Goal: Information Seeking & Learning: Learn about a topic

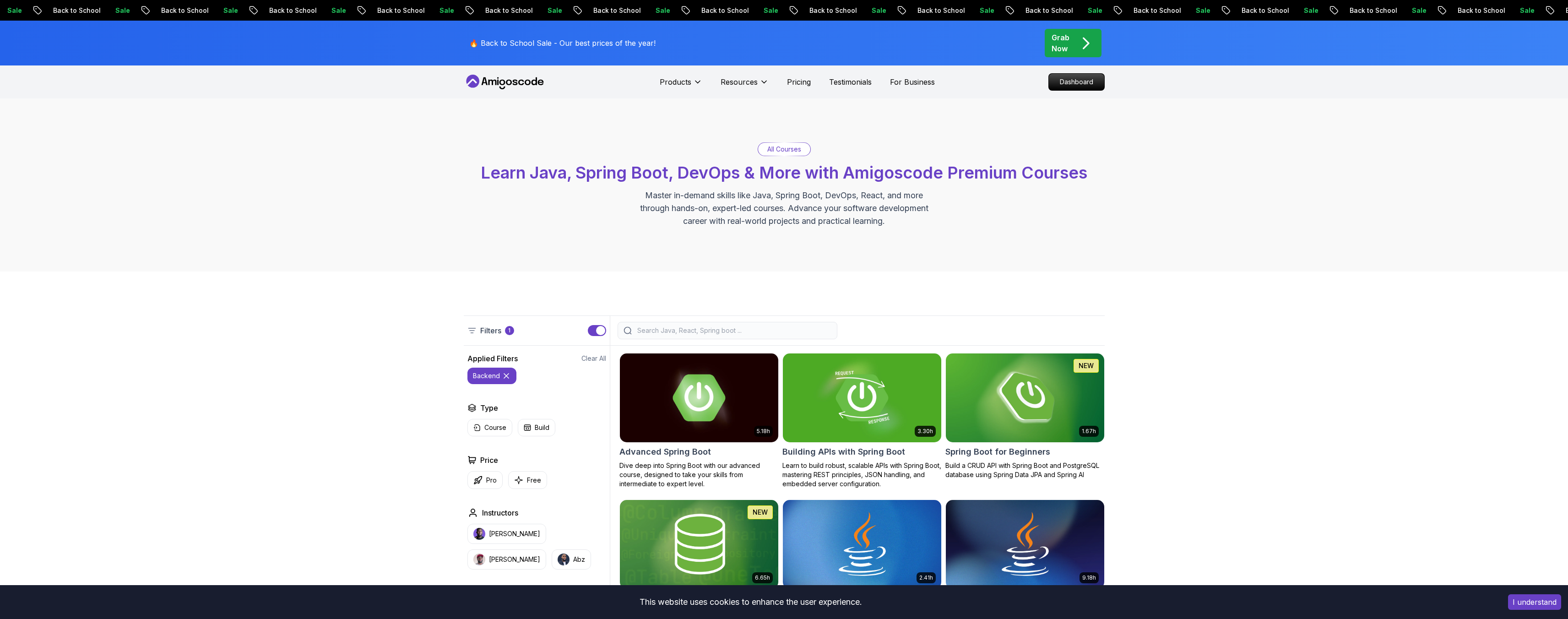
click at [504, 76] on icon at bounding box center [505, 82] width 82 height 15
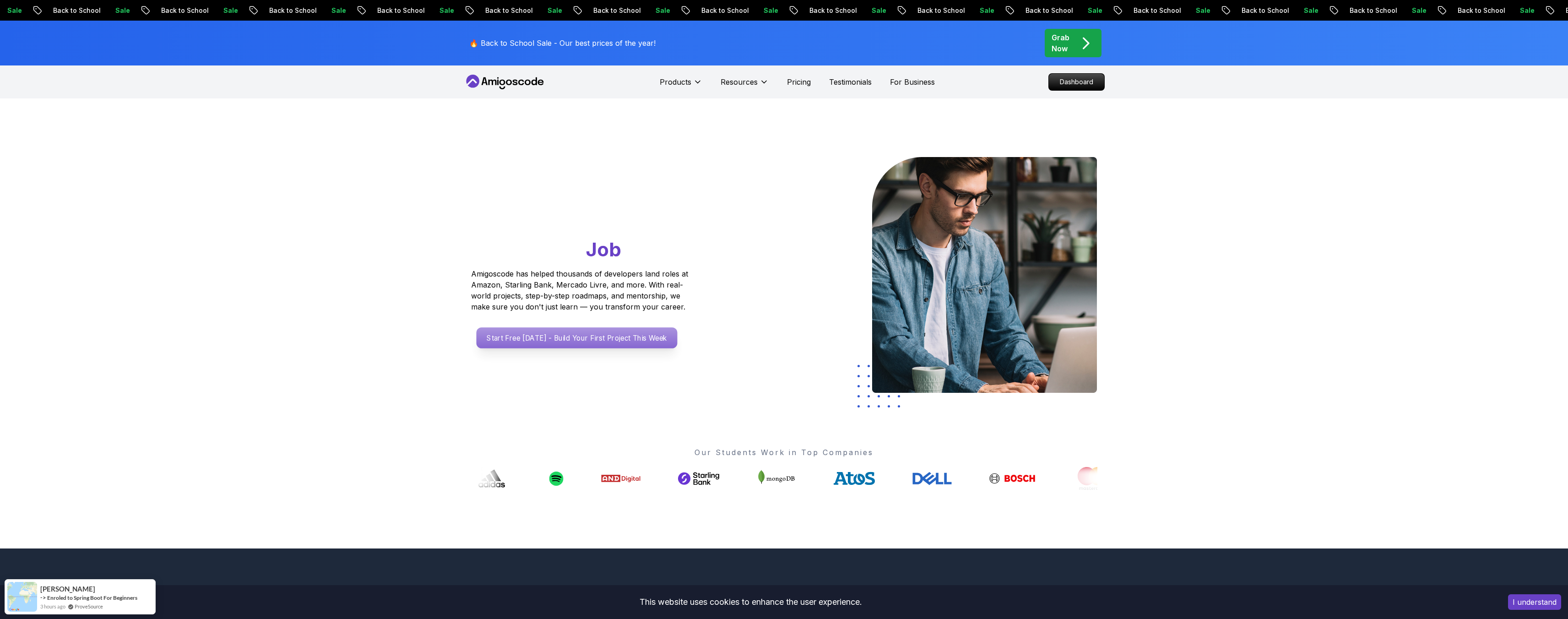
click at [614, 342] on p "Start Free Today - Build Your First Project This Week" at bounding box center [576, 337] width 201 height 21
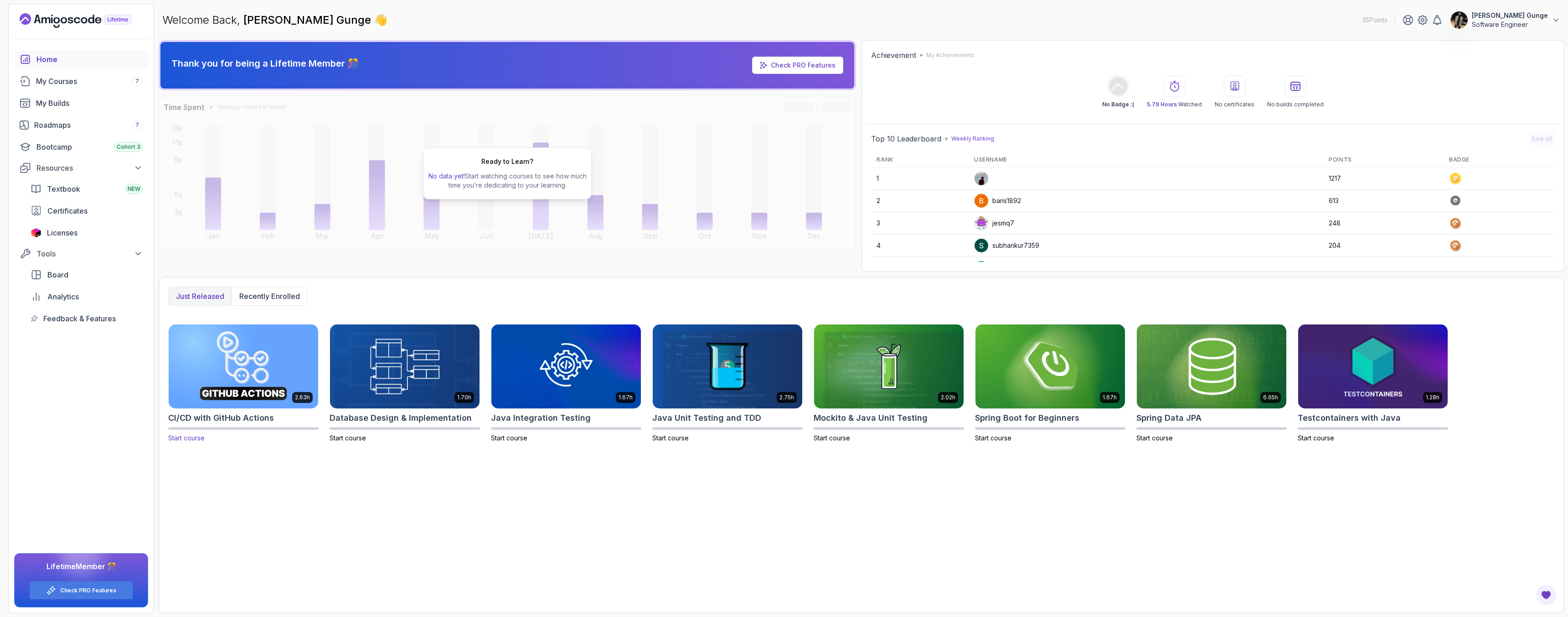
click at [243, 377] on img at bounding box center [243, 365] width 157 height 88
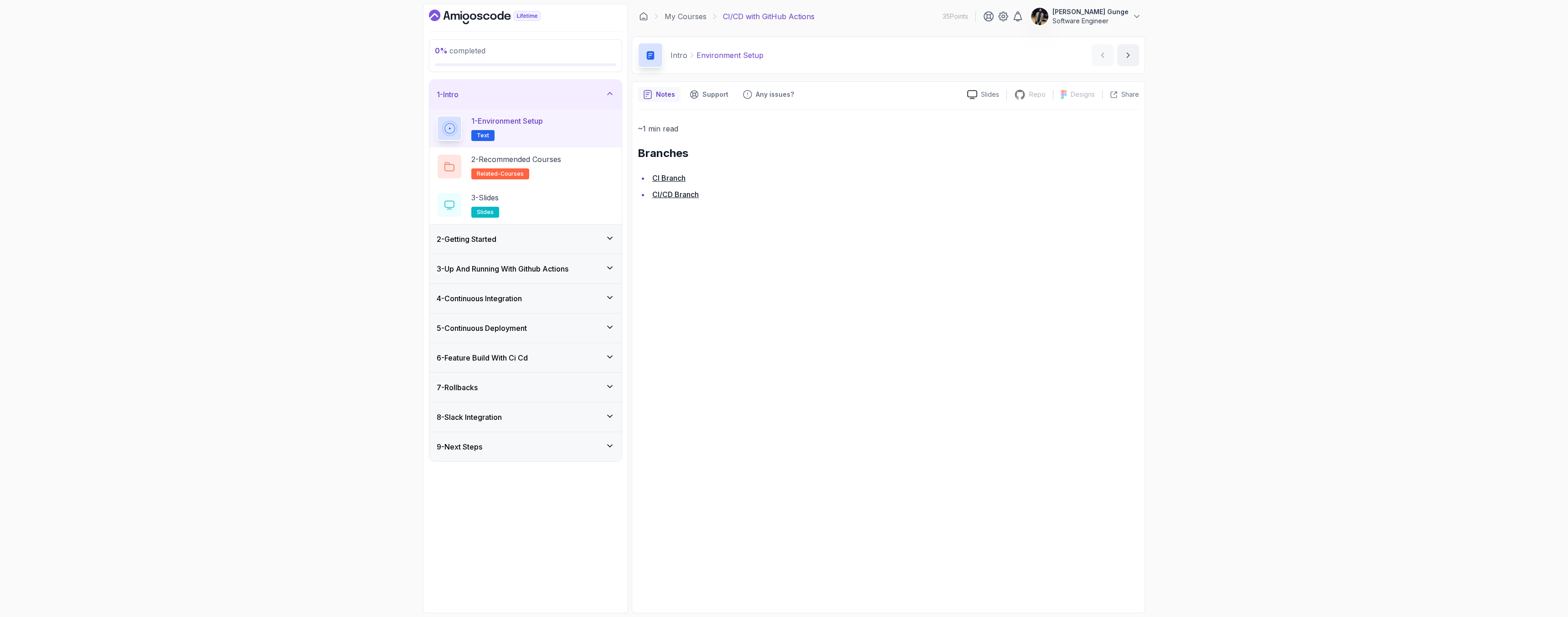
click at [600, 235] on div "2 - Getting Started" at bounding box center [525, 239] width 178 height 11
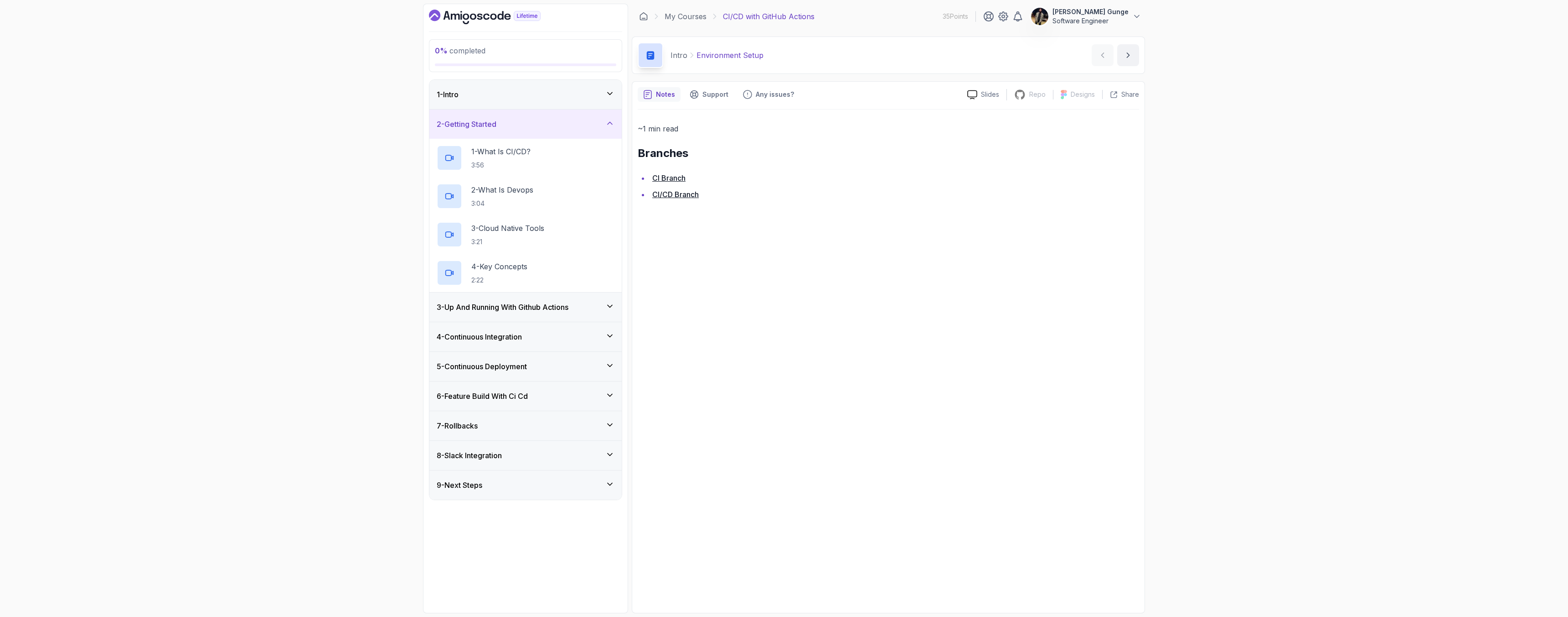
click at [548, 311] on h3 "3 - Up And Running With Github Actions" at bounding box center [502, 307] width 132 height 11
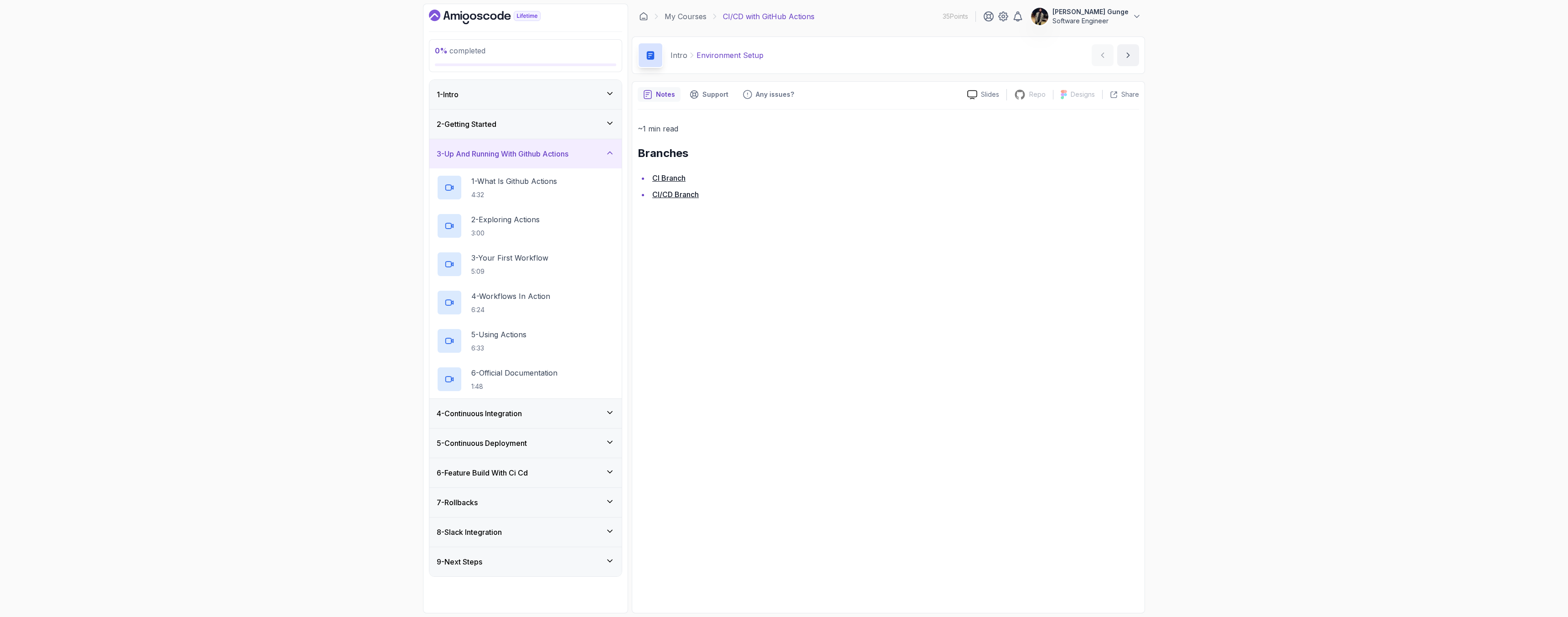
click at [553, 416] on div "4 - Continuous Integration" at bounding box center [525, 413] width 178 height 11
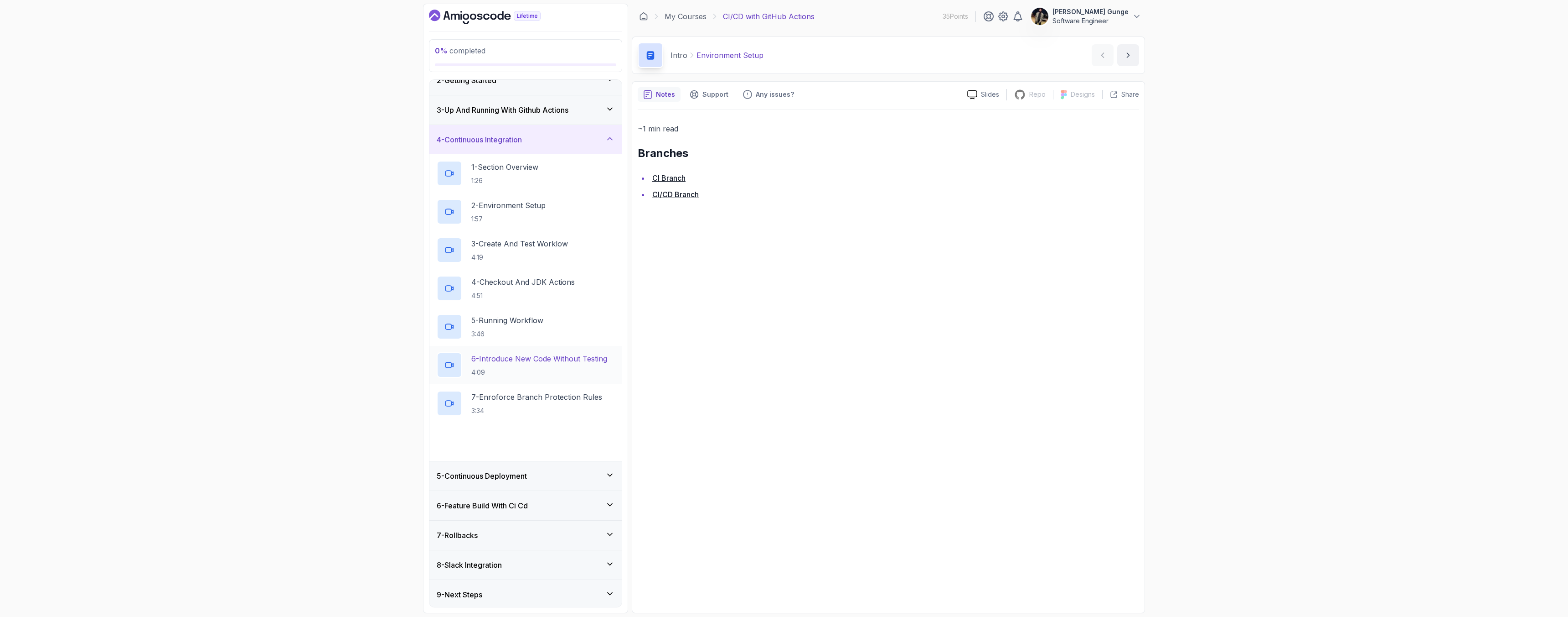
scroll to position [46, 0]
click at [589, 478] on div "5 - Continuous Deployment" at bounding box center [525, 473] width 192 height 29
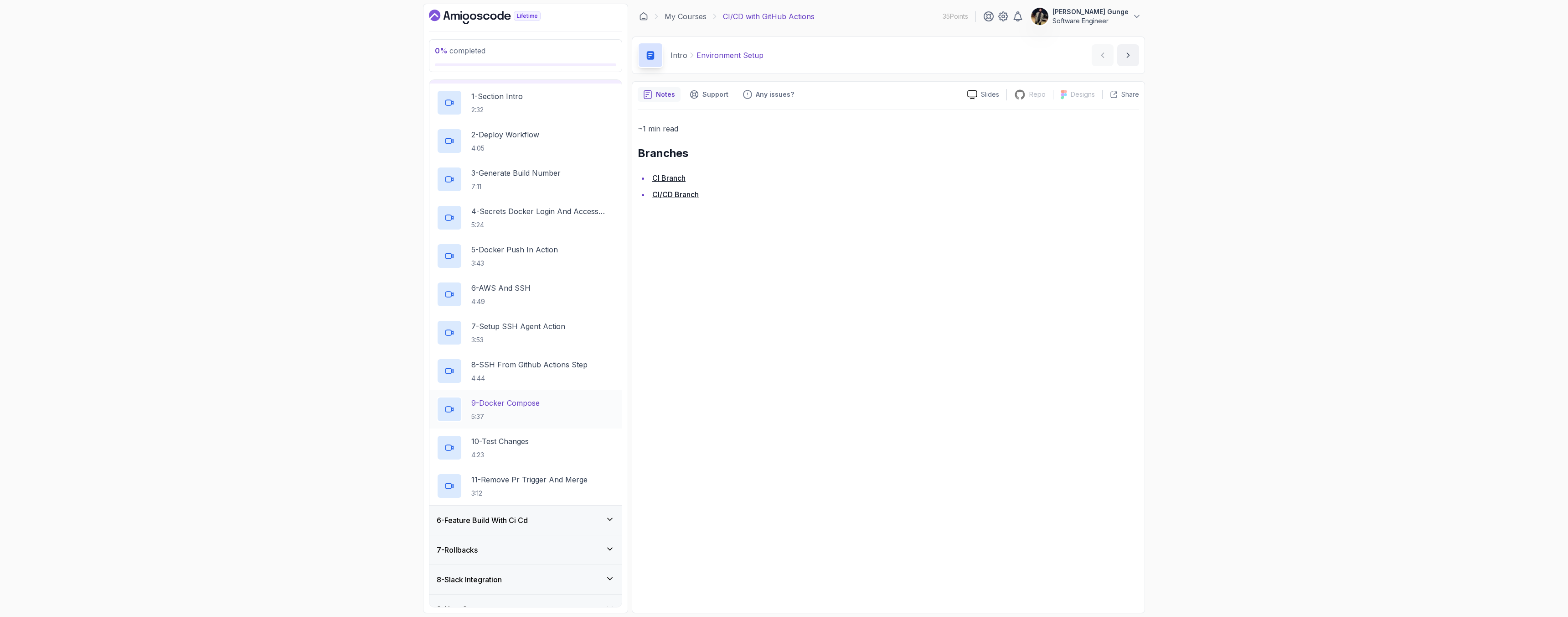
scroll to position [161, 0]
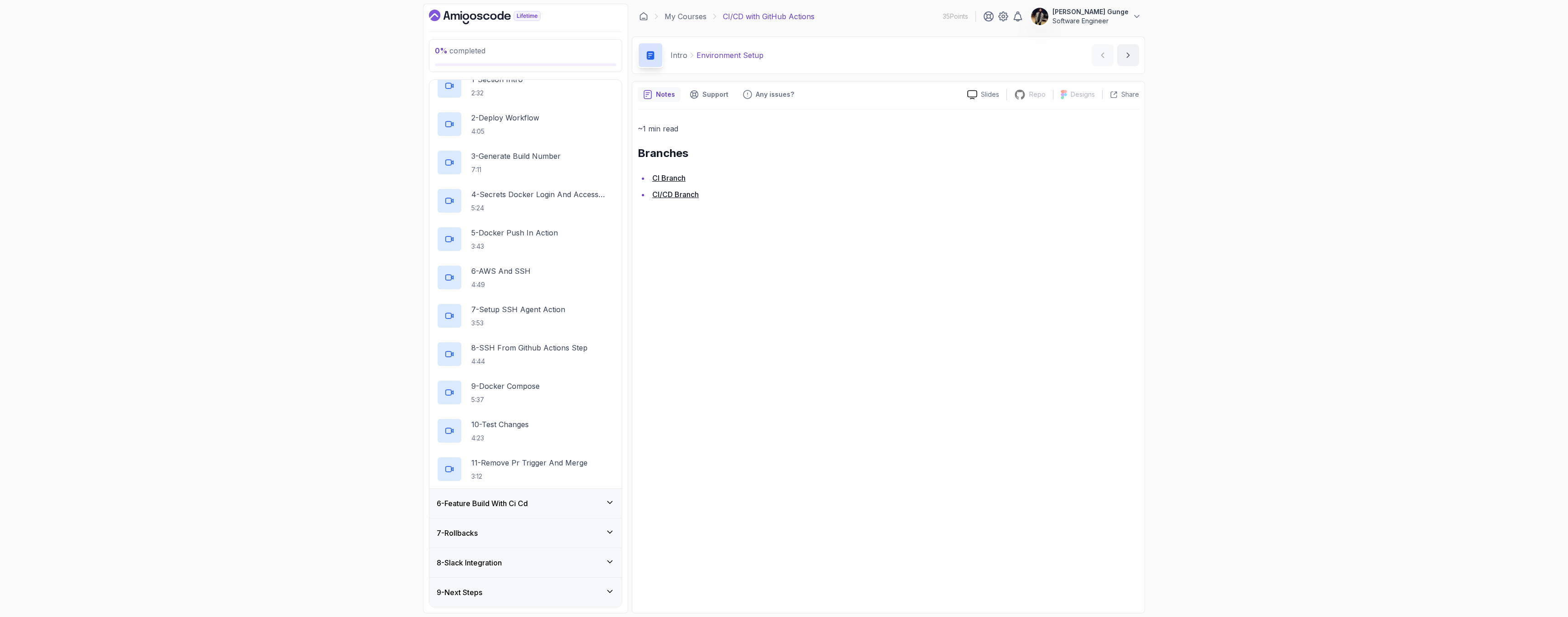
click at [517, 503] on h3 "6 - Feature Build With Ci Cd" at bounding box center [482, 503] width 91 height 11
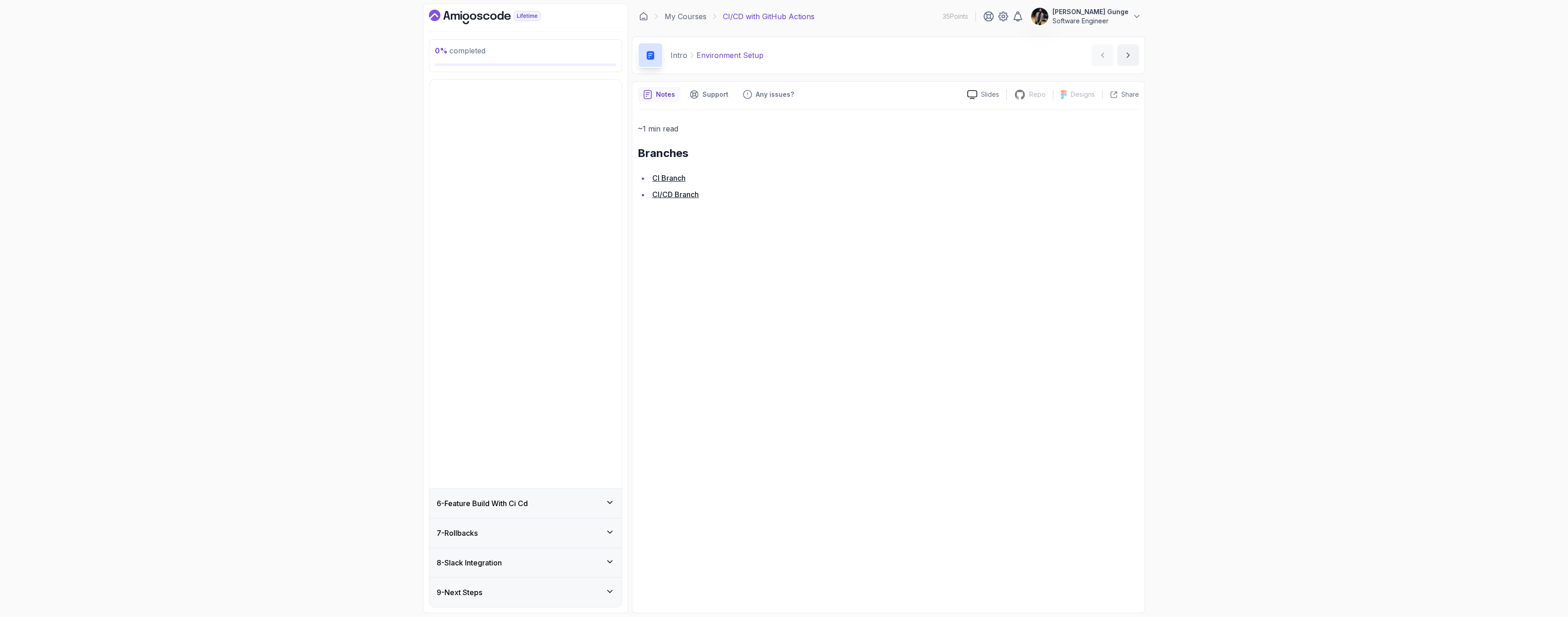
scroll to position [0, 0]
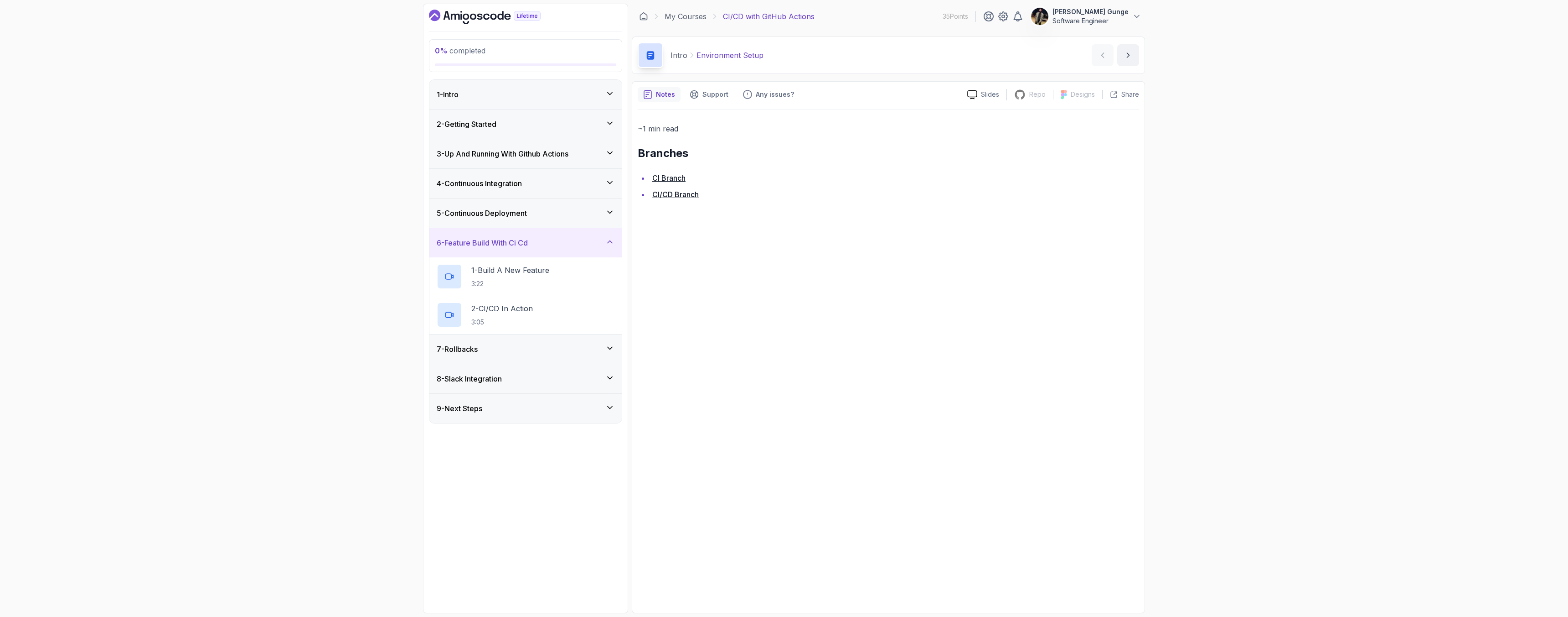
click at [477, 349] on h3 "7 - Rollbacks" at bounding box center [456, 349] width 41 height 11
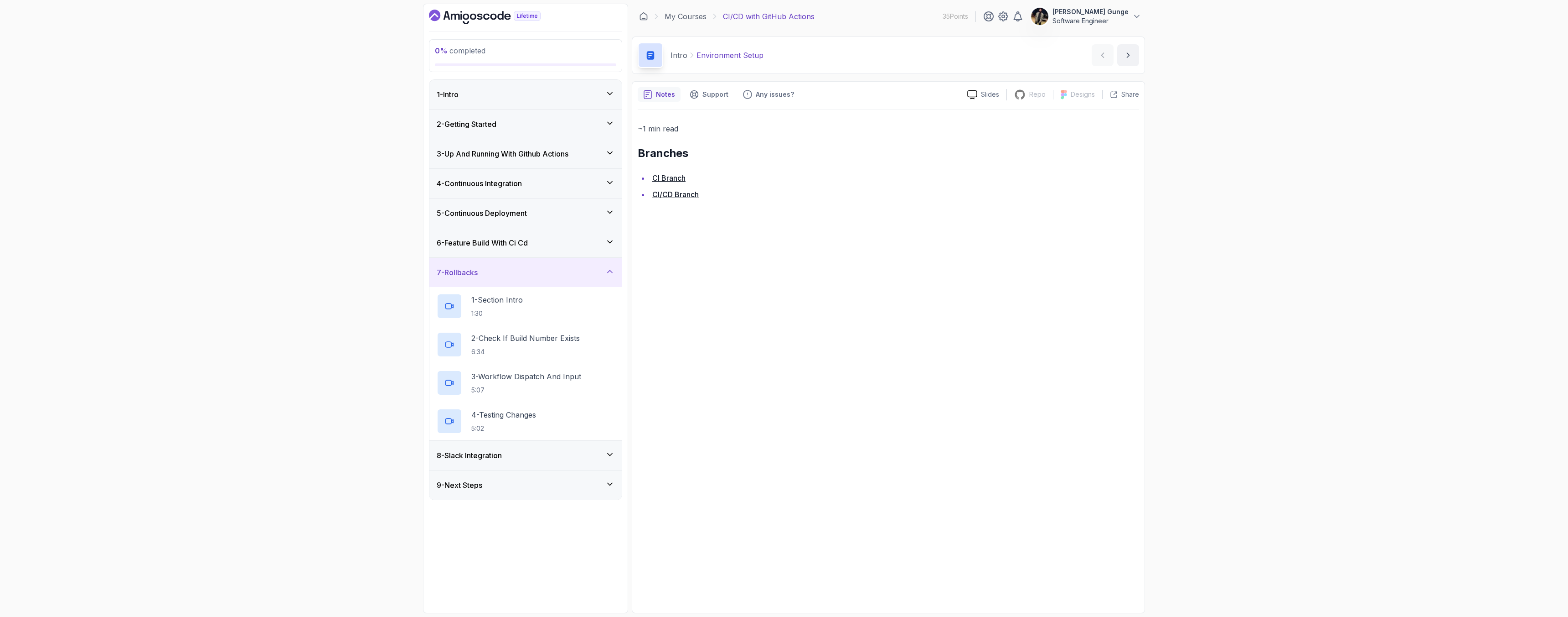
click at [505, 463] on div "8 - Slack Integration" at bounding box center [525, 455] width 192 height 29
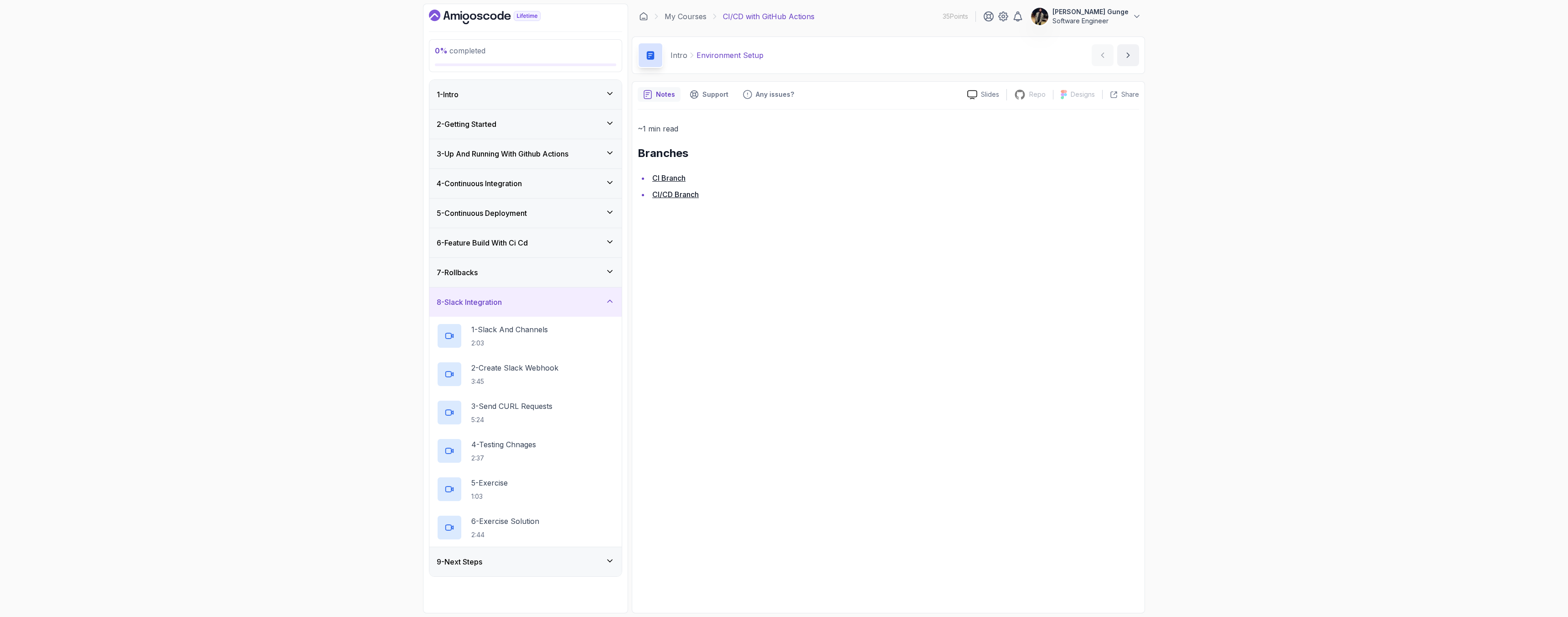
click at [489, 551] on div "9 - Next Steps" at bounding box center [525, 561] width 192 height 29
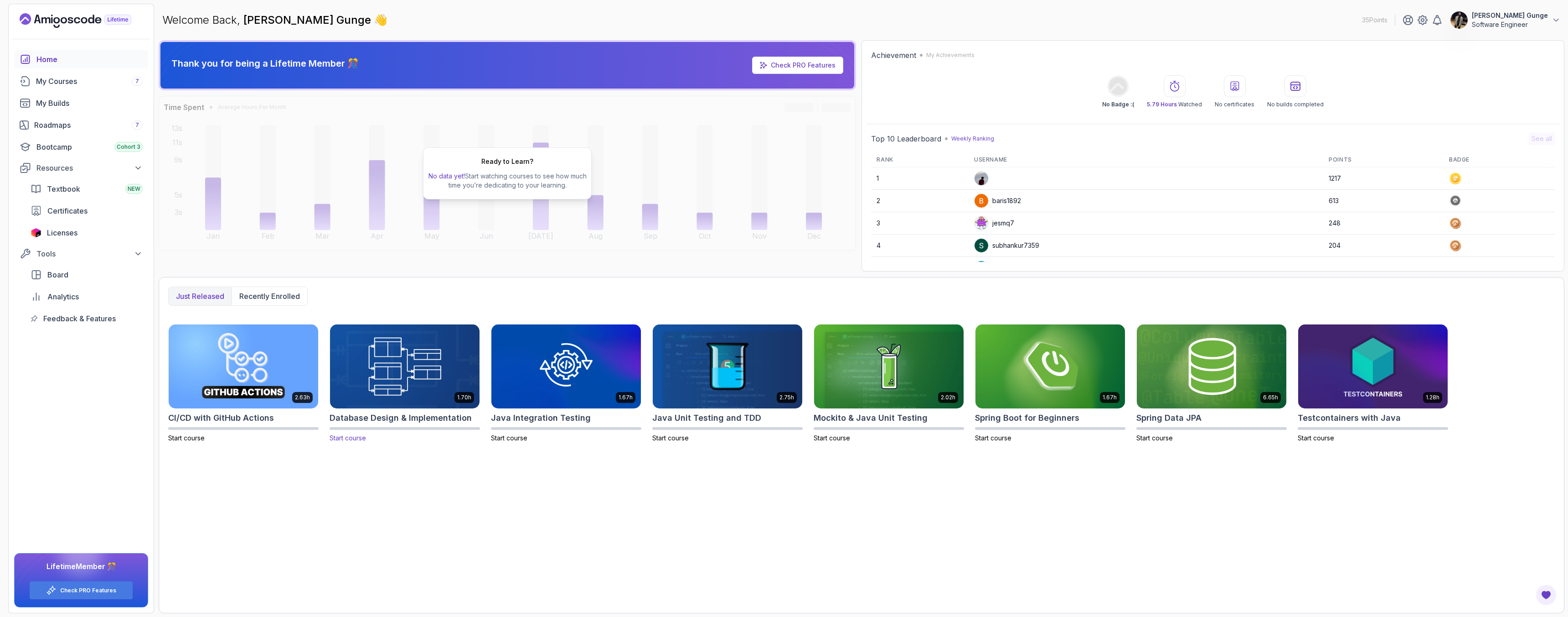
click at [377, 326] on img at bounding box center [405, 365] width 157 height 88
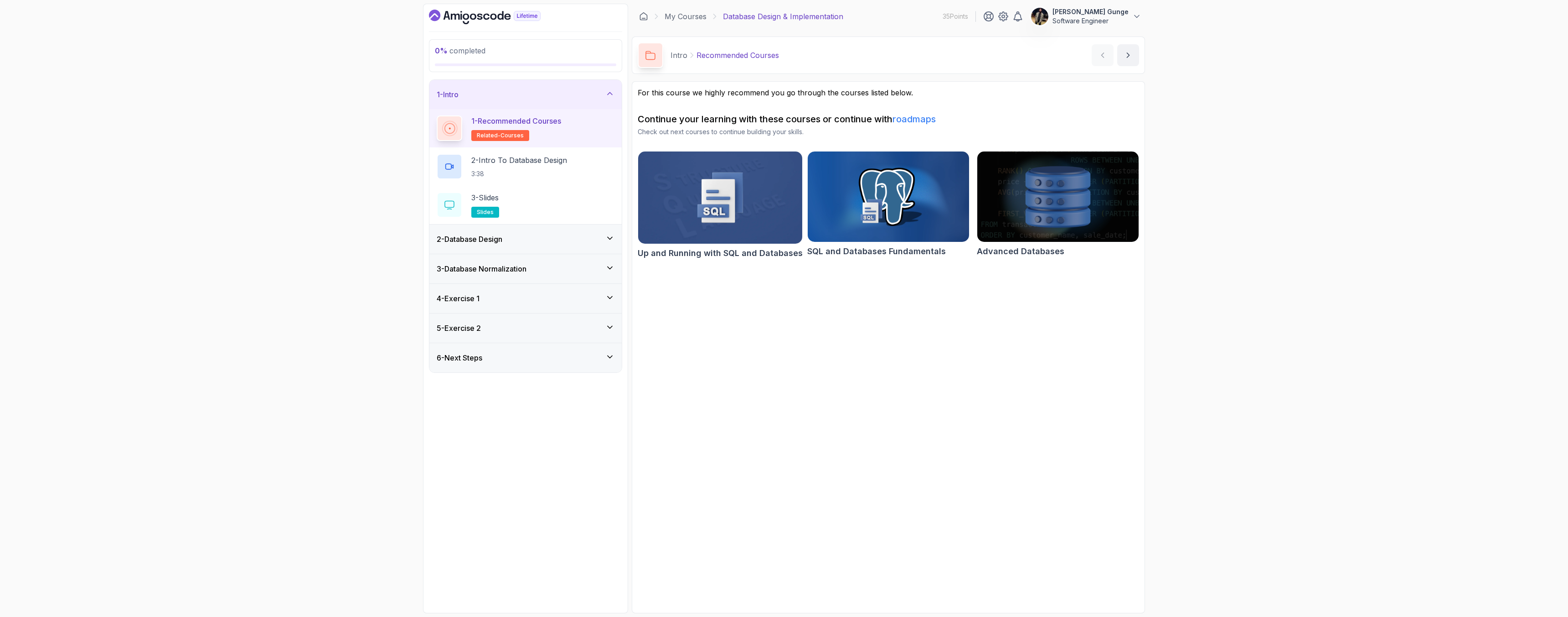
click at [498, 246] on div "2 - Database Design" at bounding box center [525, 239] width 192 height 29
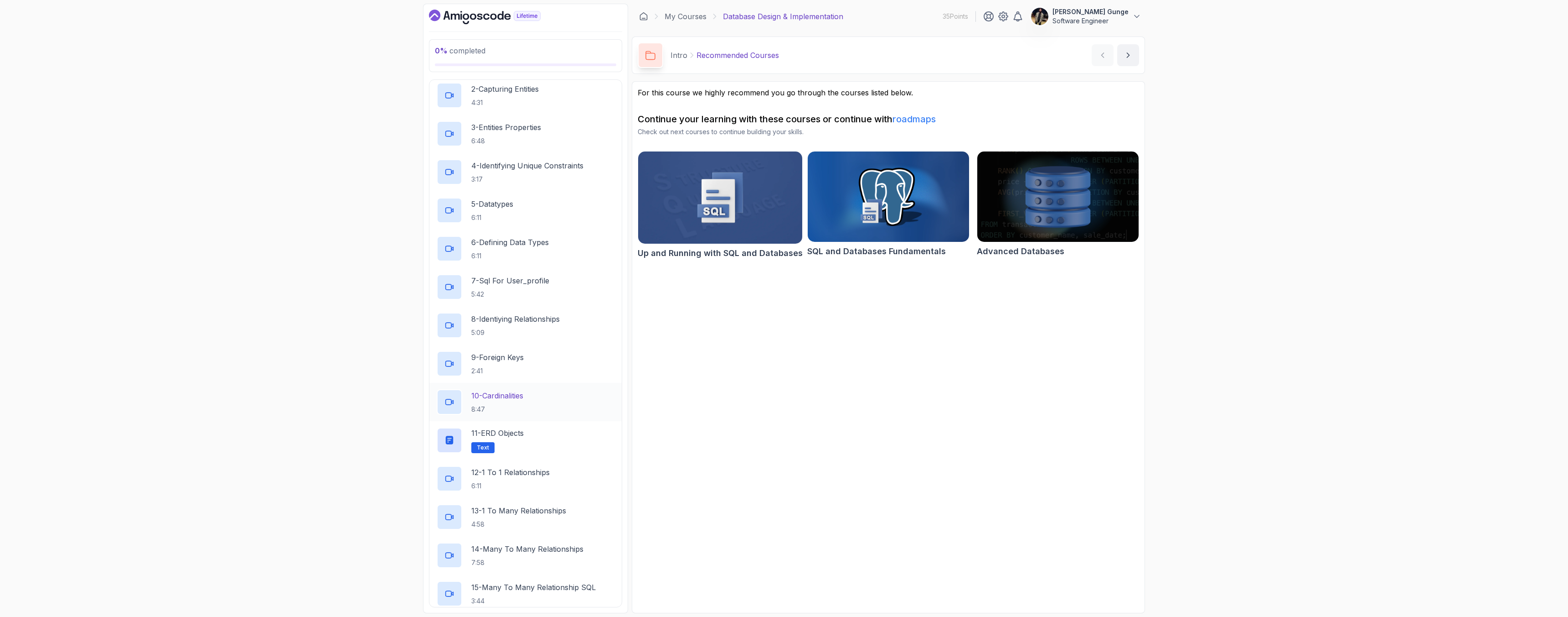
scroll to position [302, 0]
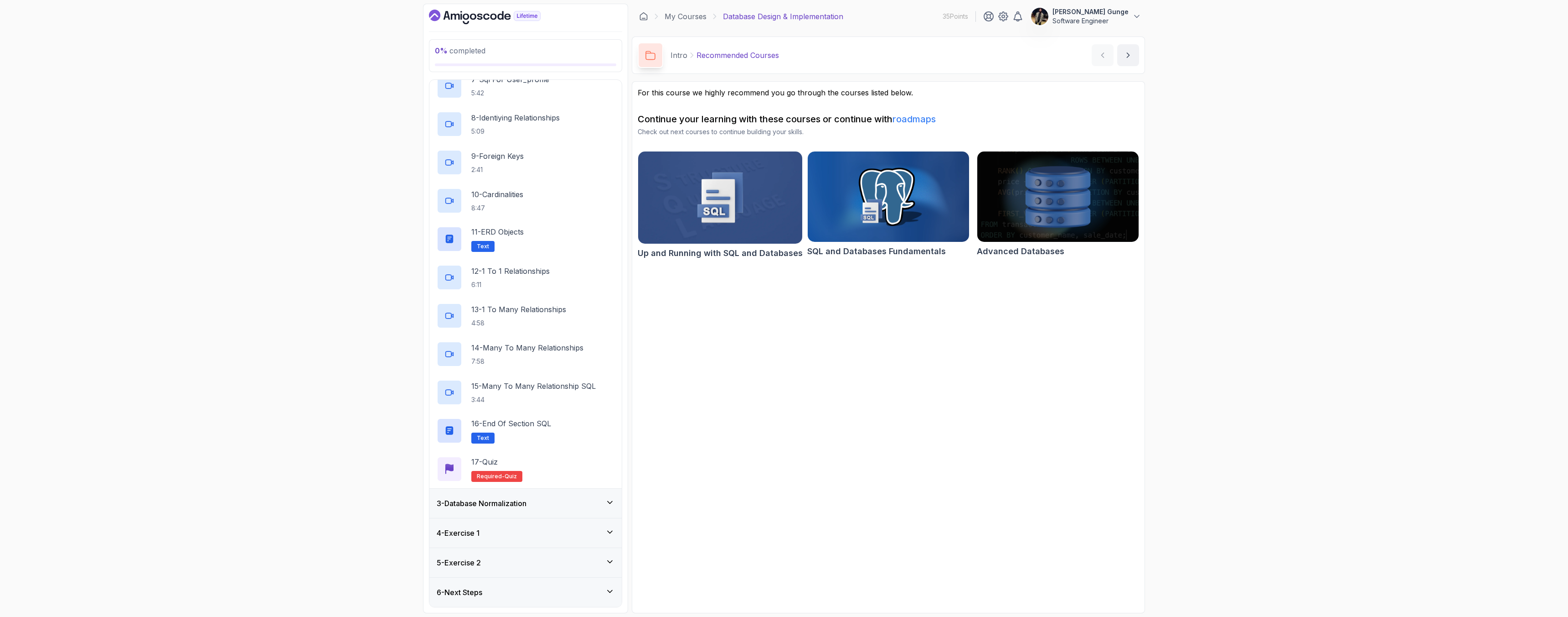
click at [551, 503] on div "3 - Database Normalization" at bounding box center [525, 503] width 178 height 11
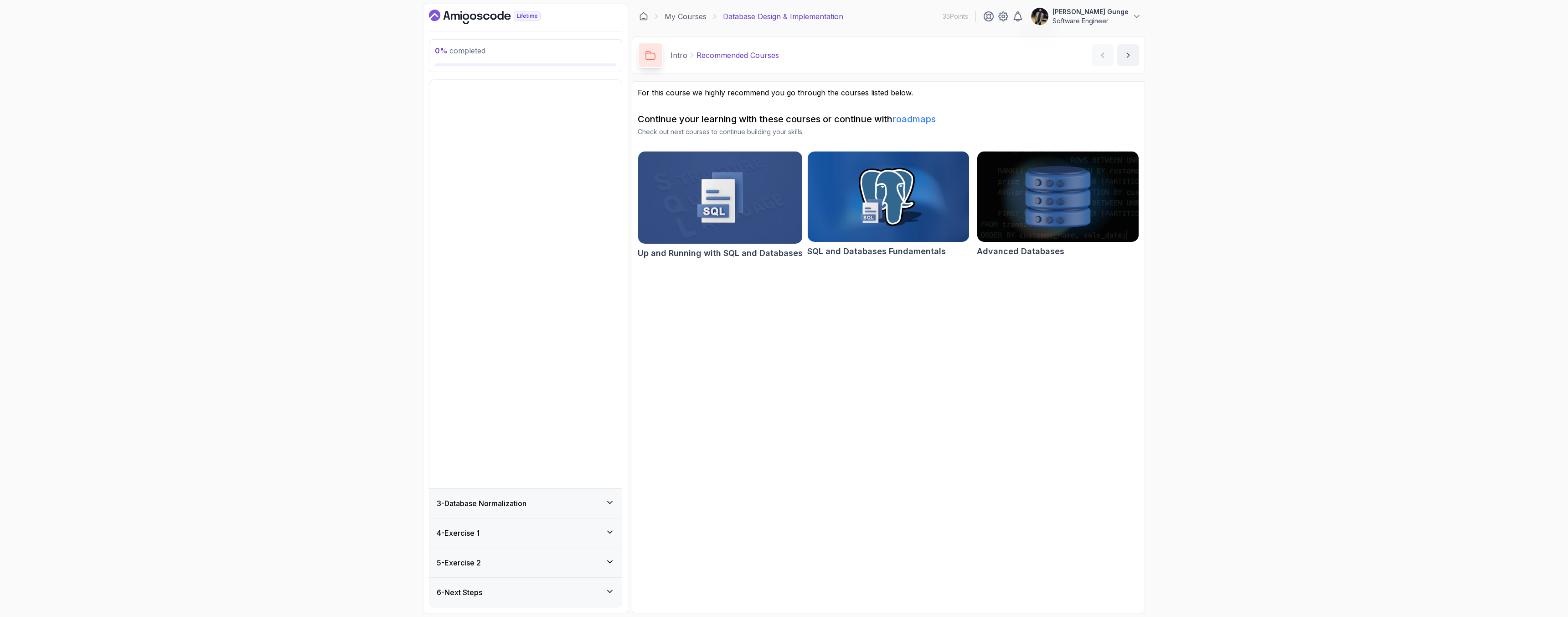
scroll to position [0, 0]
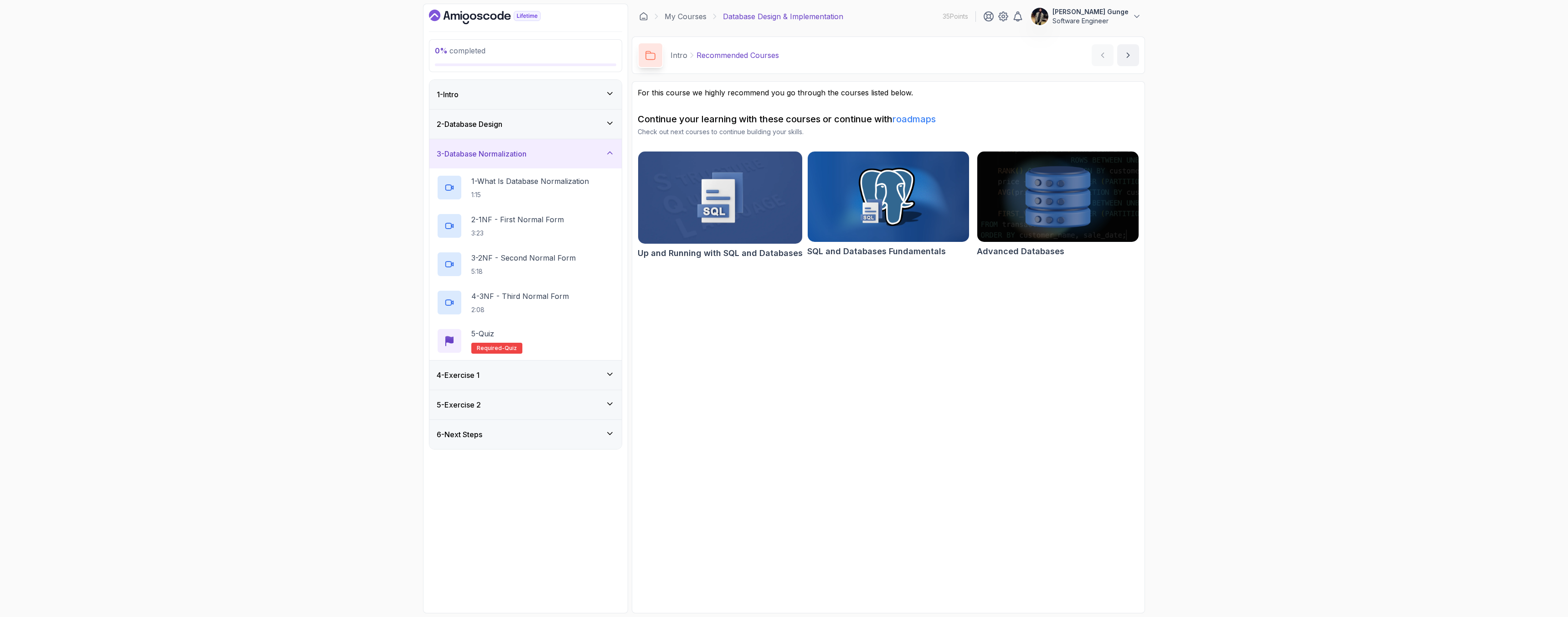
click at [532, 382] on div "4 - Exercise 1" at bounding box center [525, 375] width 192 height 29
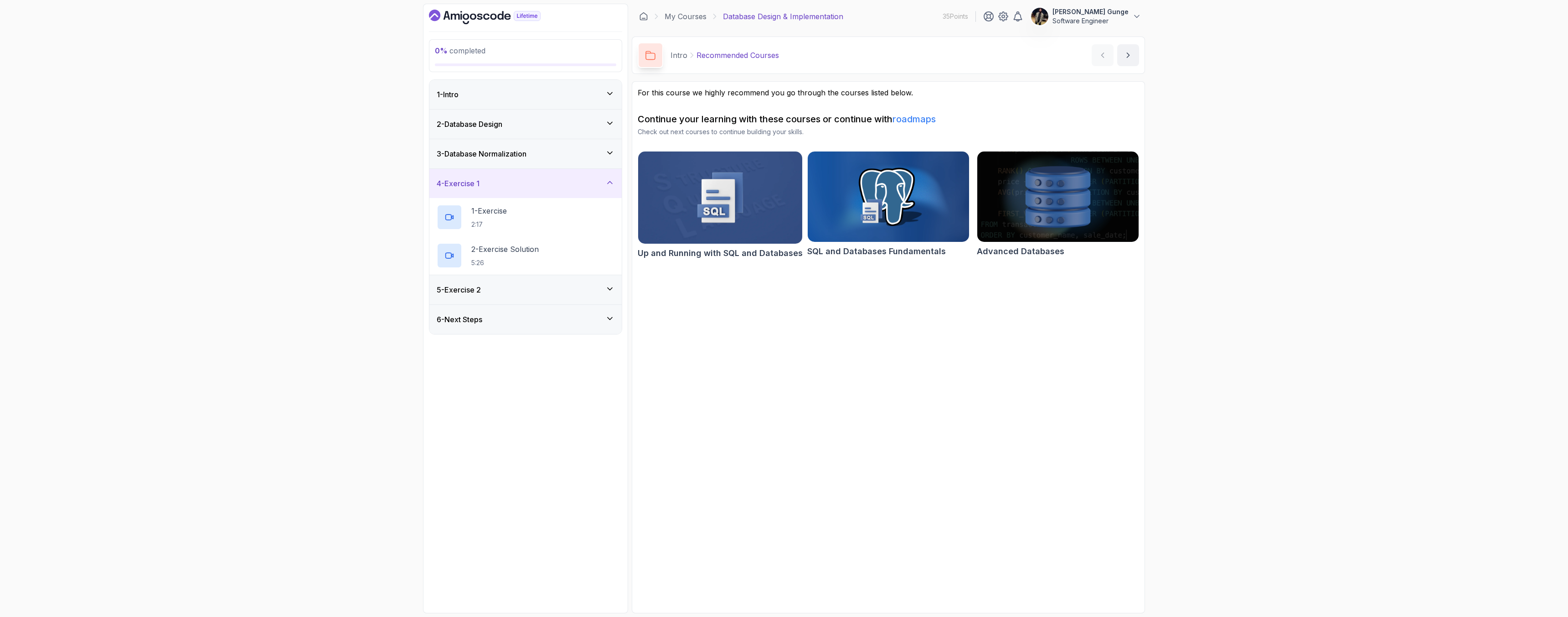
click at [466, 294] on h3 "5 - Exercise 2" at bounding box center [458, 290] width 45 height 11
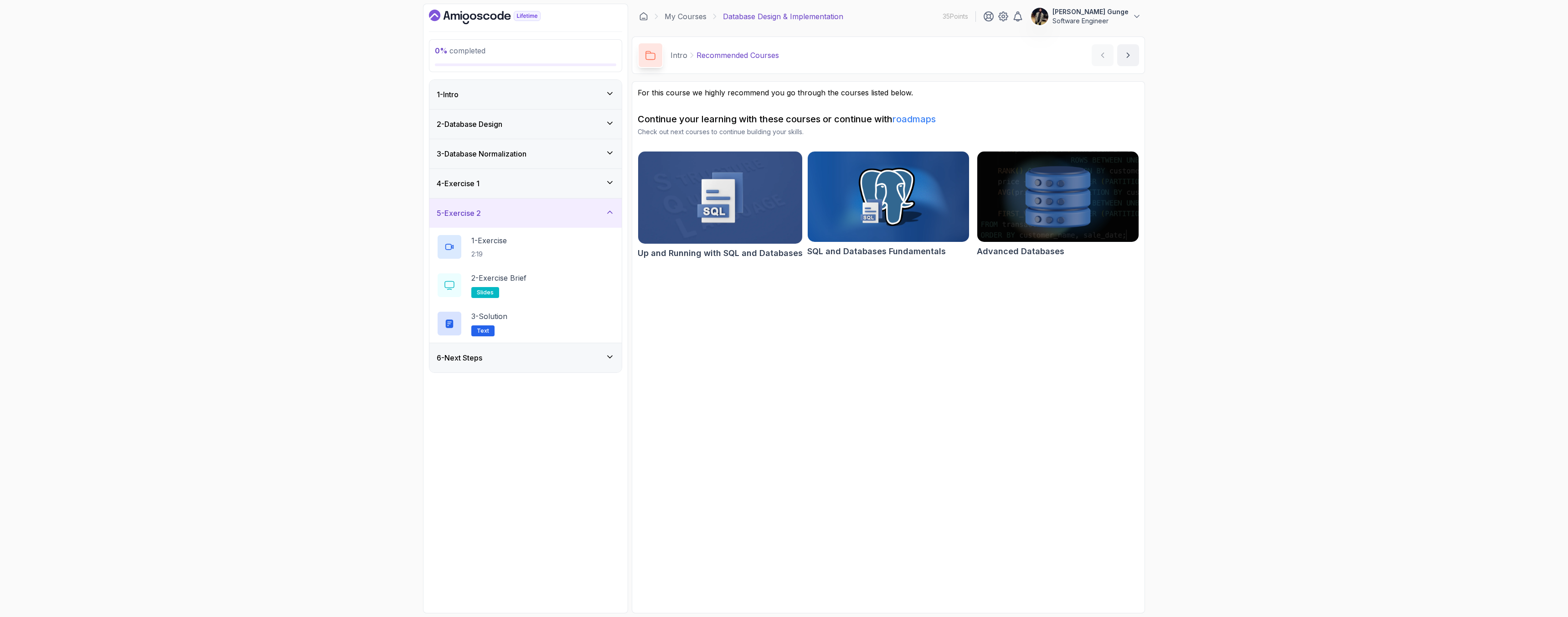
click at [457, 362] on h3 "6 - Next Steps" at bounding box center [459, 357] width 46 height 11
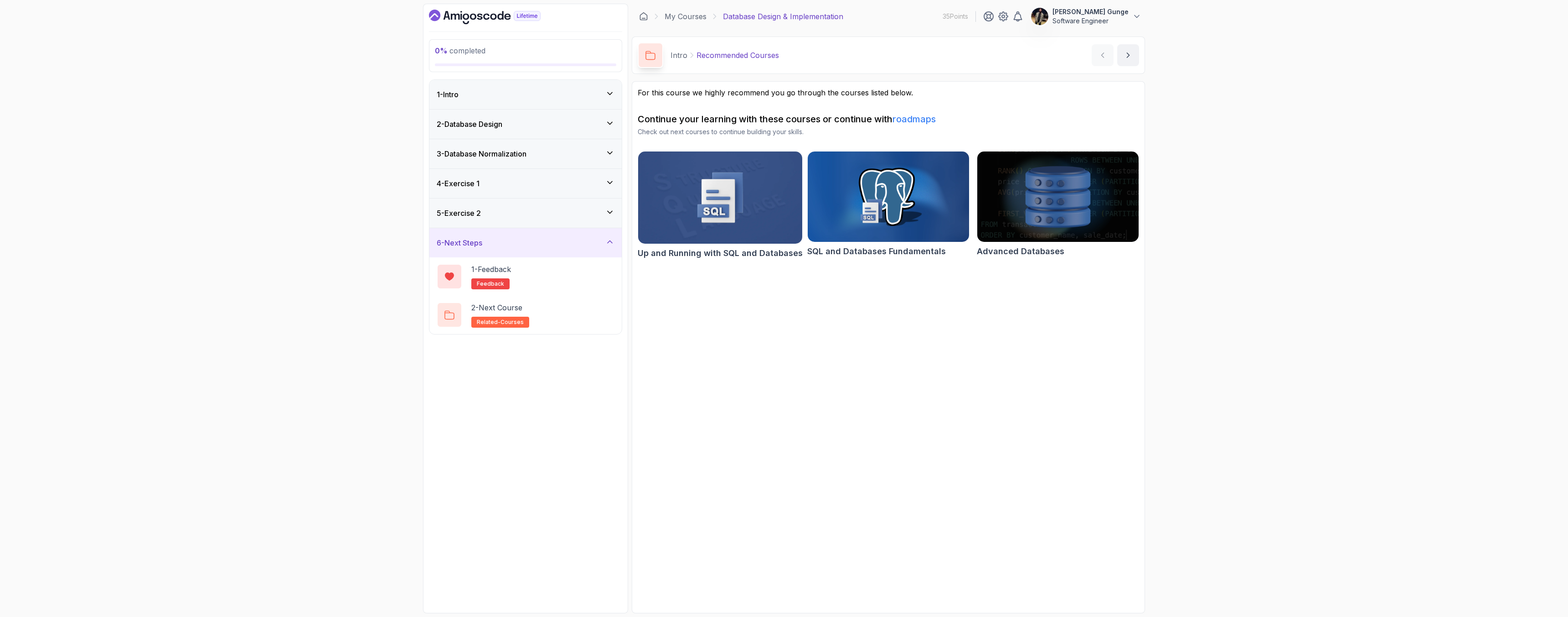
click at [496, 180] on div "4 - Exercise 1" at bounding box center [525, 183] width 178 height 11
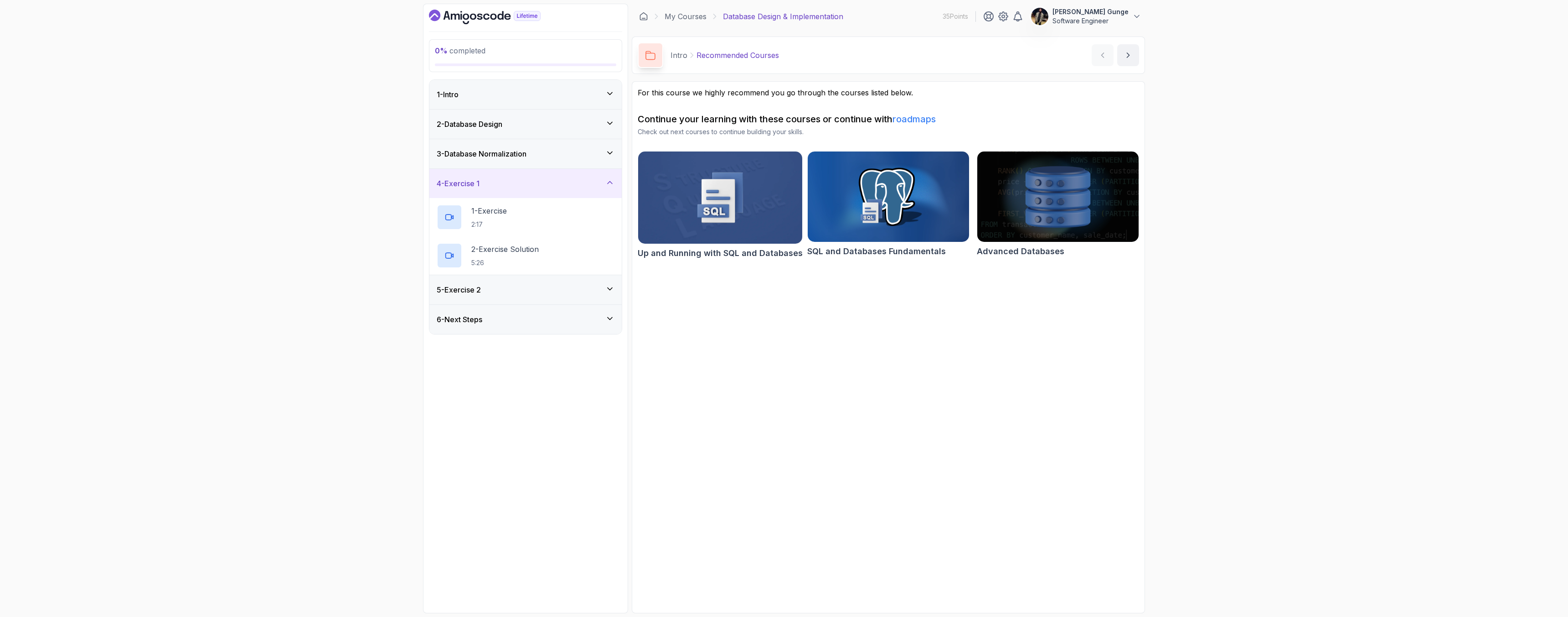
click at [523, 159] on div "3 - Database Normalization" at bounding box center [525, 154] width 192 height 29
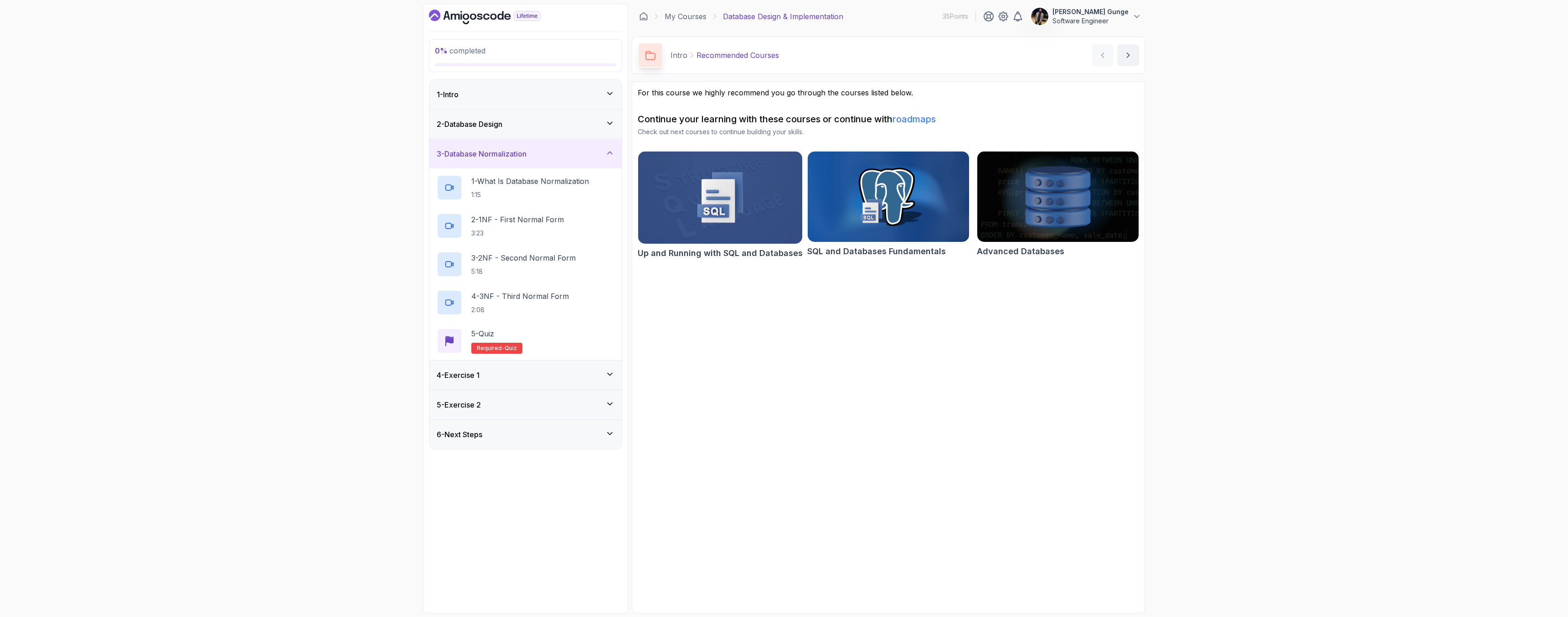
click at [514, 134] on div "2 - Database Design" at bounding box center [525, 124] width 192 height 29
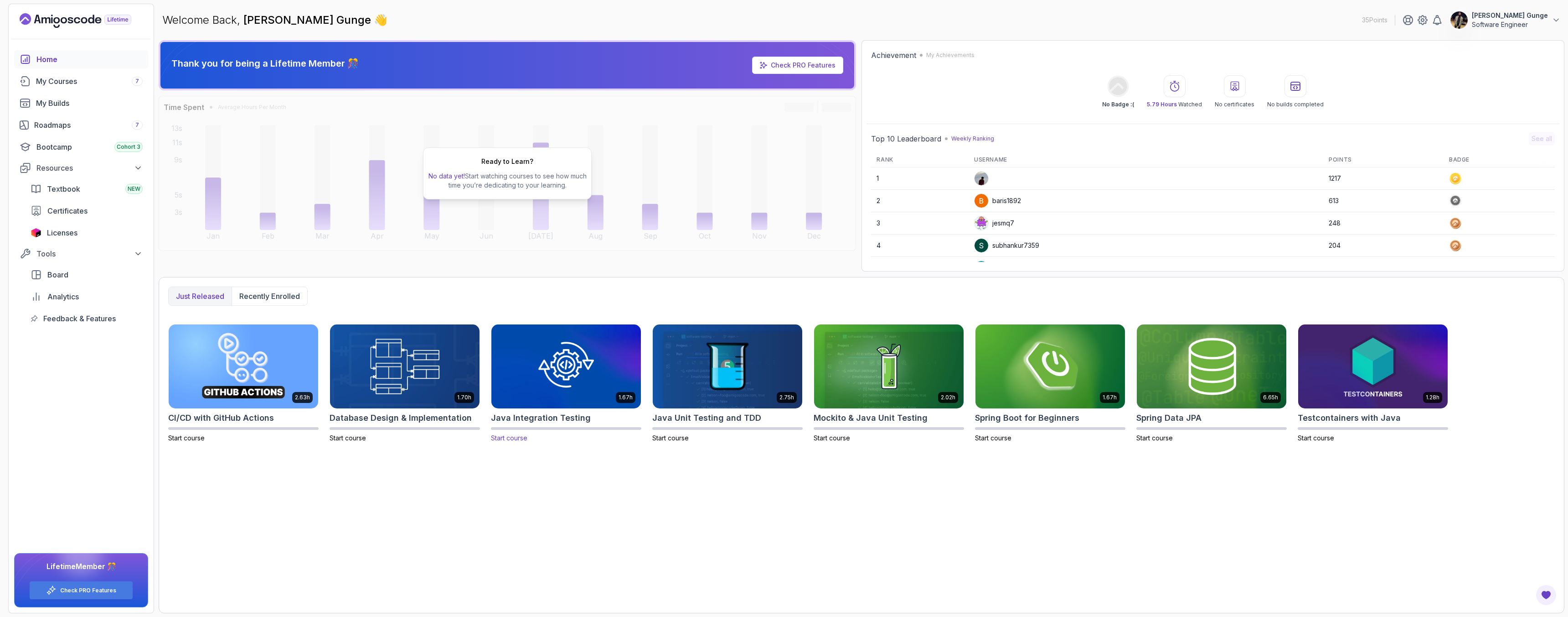
click at [559, 374] on img at bounding box center [566, 365] width 157 height 88
click at [673, 350] on img at bounding box center [728, 365] width 157 height 88
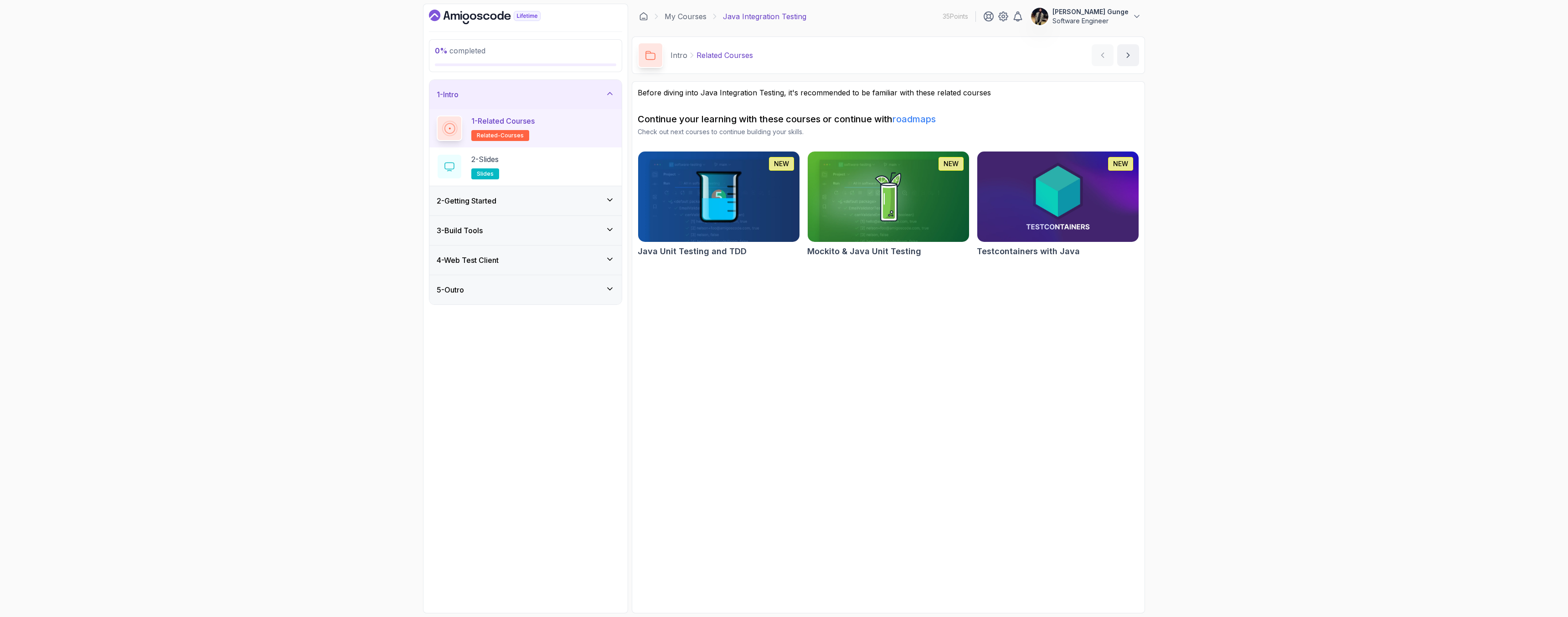
click at [523, 191] on div "2 - Getting Started" at bounding box center [525, 201] width 192 height 29
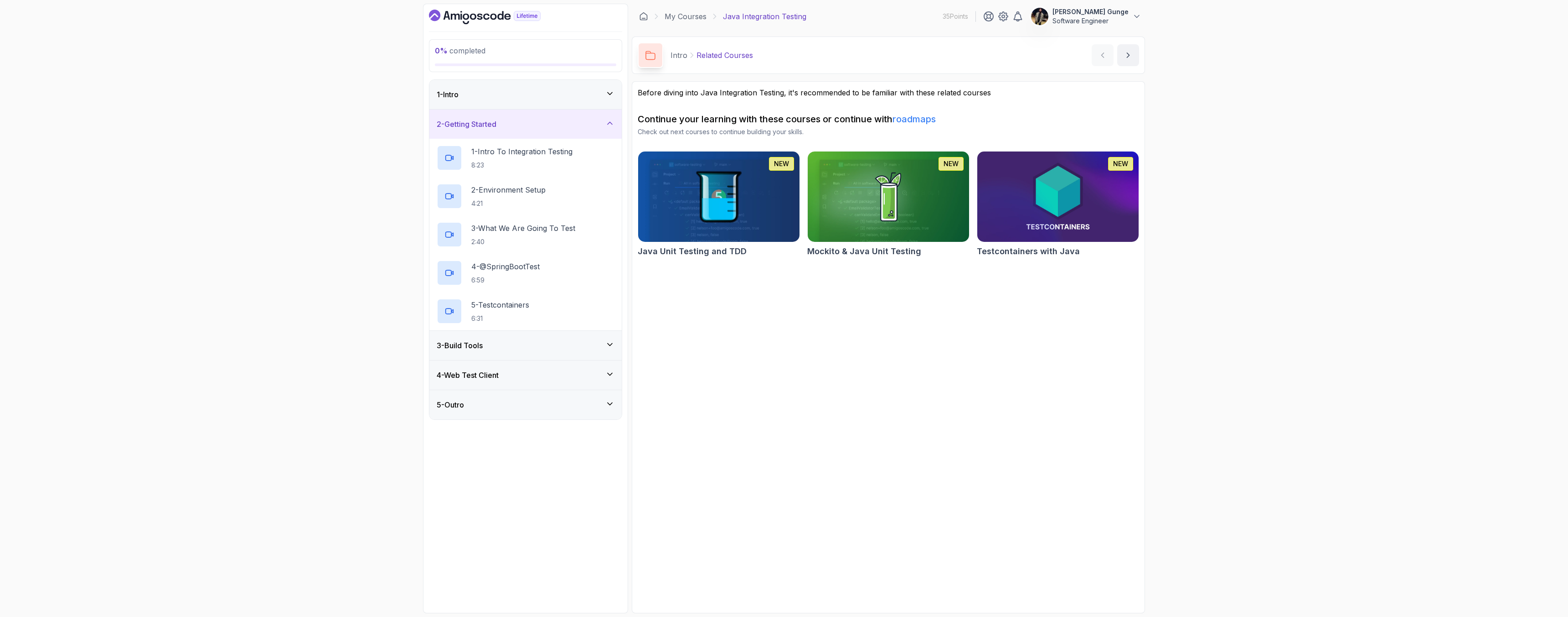
click at [485, 351] on div "3 - Build Tools" at bounding box center [525, 345] width 192 height 29
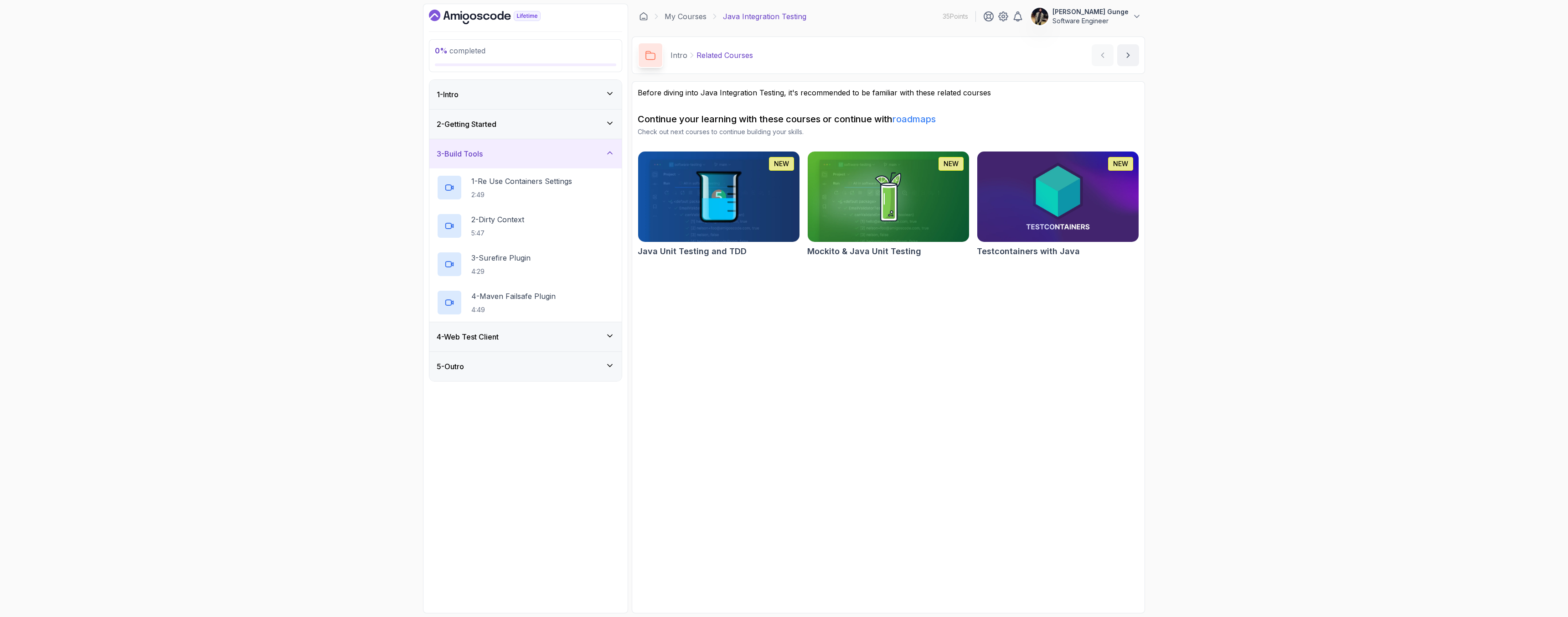
click at [472, 336] on h3 "4 - Web Test Client" at bounding box center [467, 336] width 62 height 11
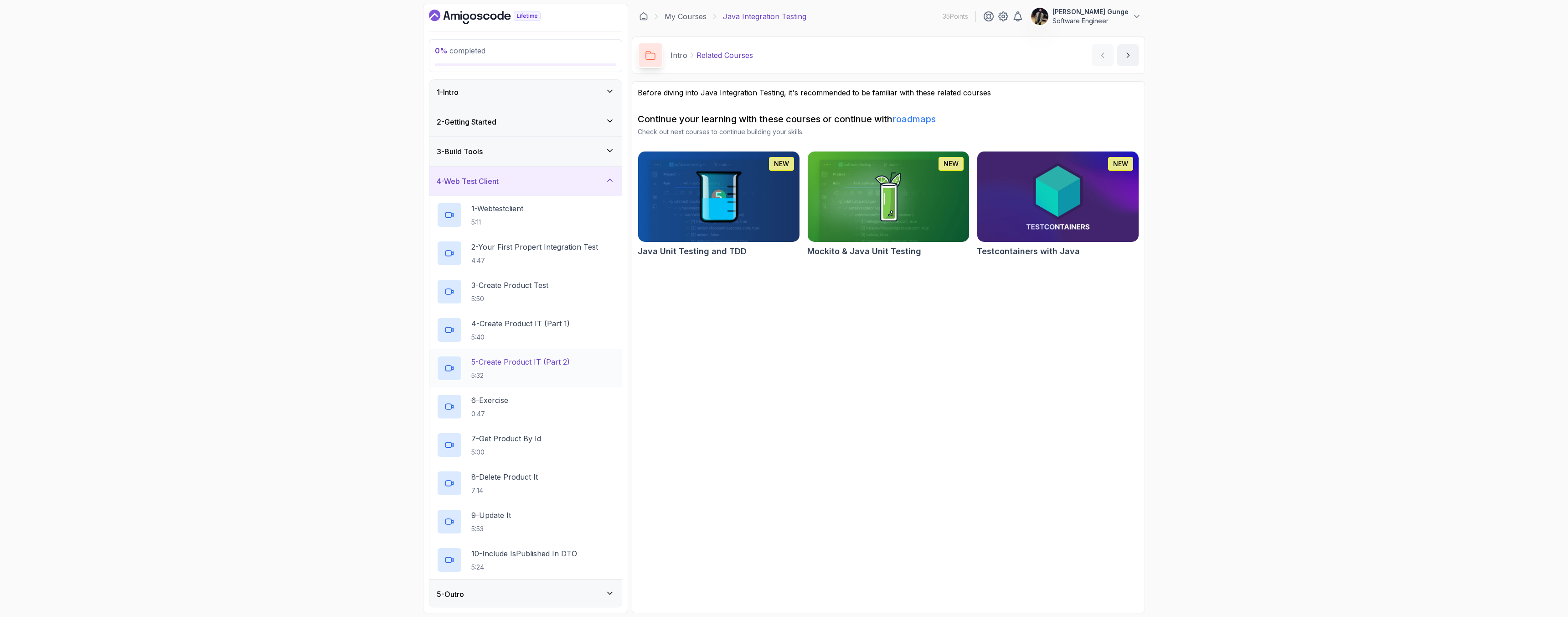
scroll to position [5, 0]
click at [538, 592] on div "5 - Outro" at bounding box center [525, 592] width 178 height 11
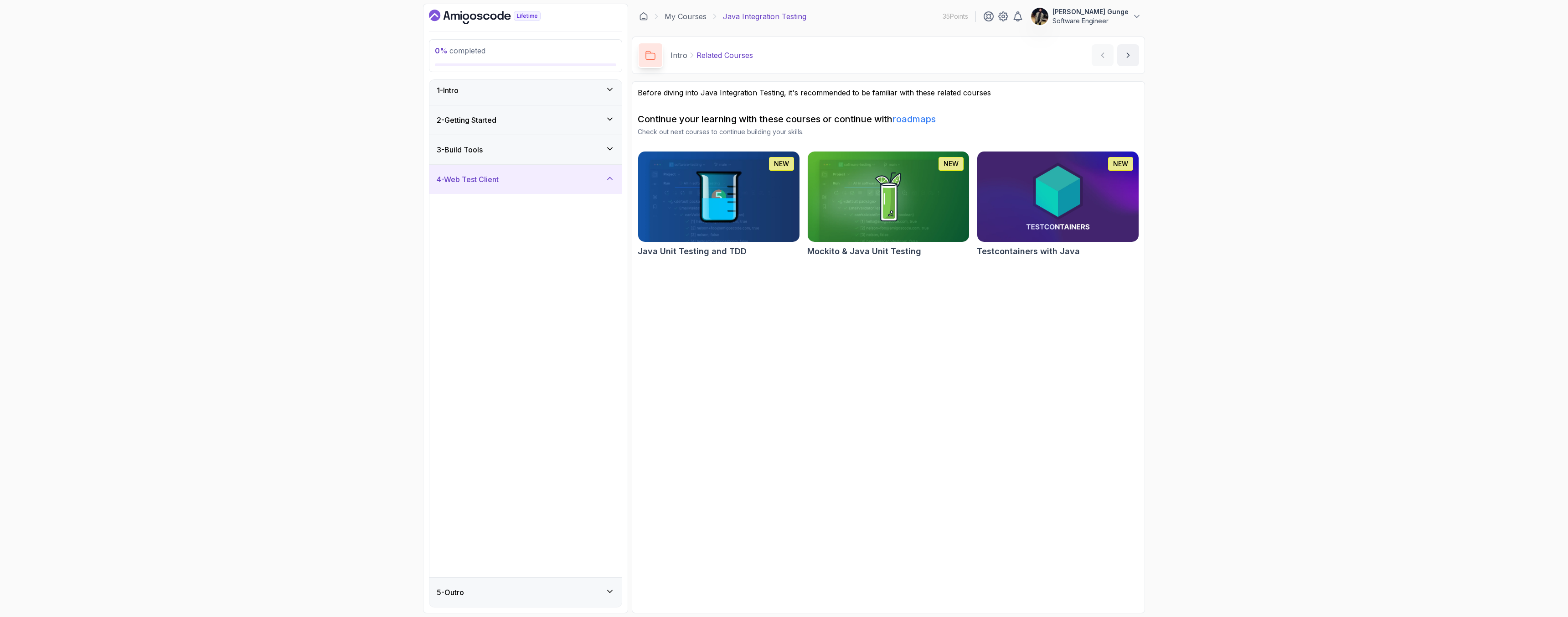
scroll to position [0, 0]
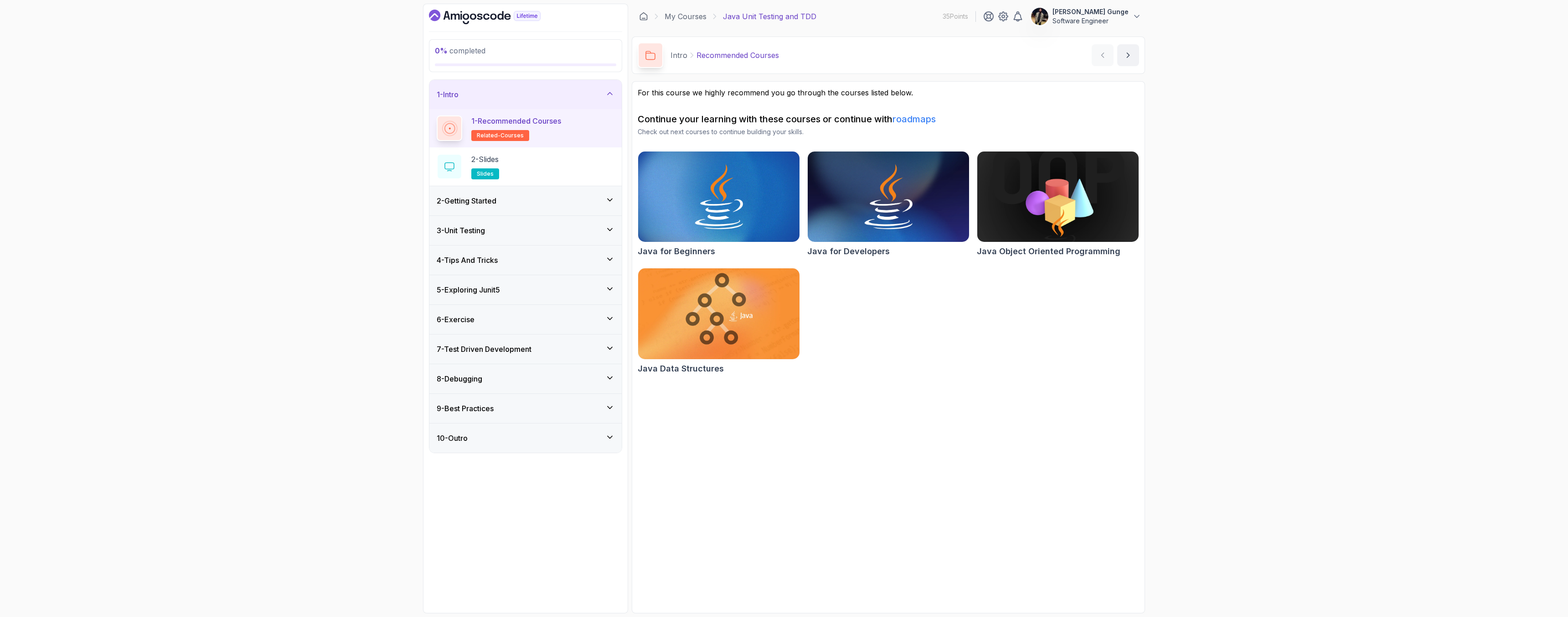
click at [497, 198] on h3 "2 - Getting Started" at bounding box center [466, 201] width 60 height 11
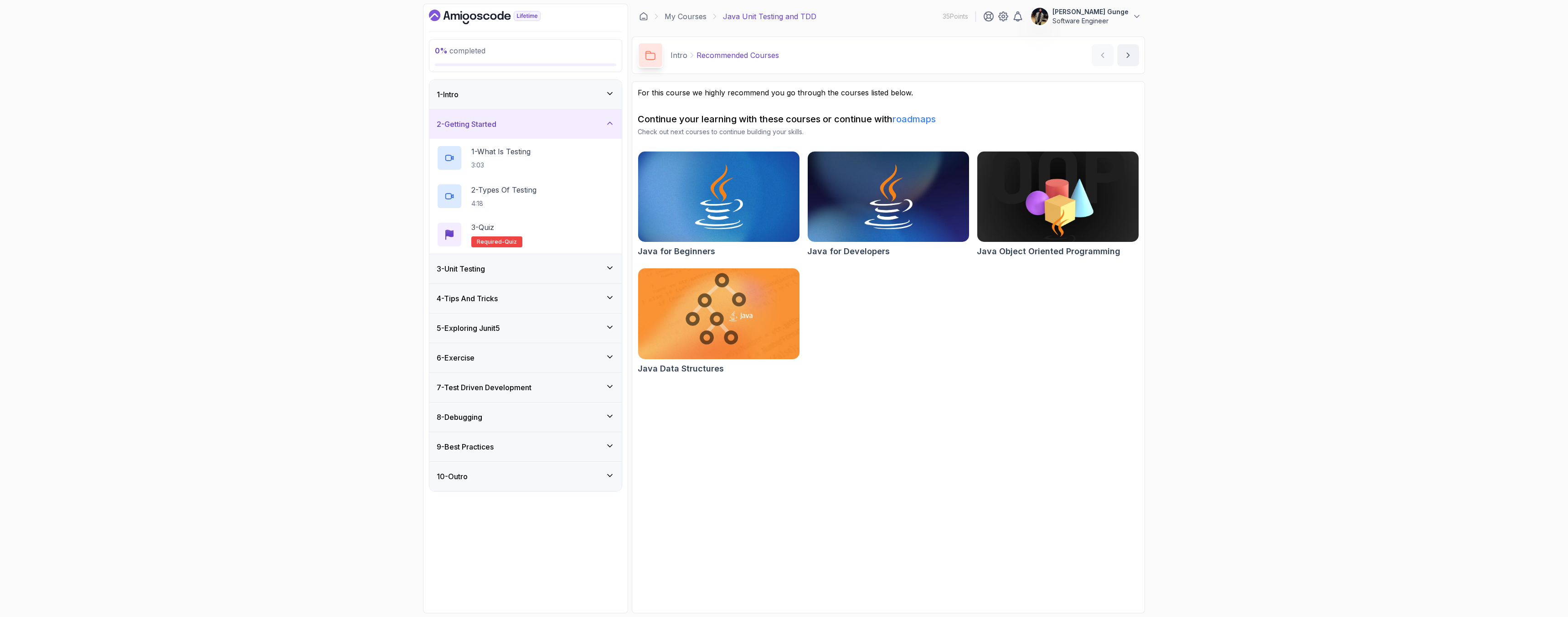
click at [503, 276] on div "3 - Unit Testing" at bounding box center [525, 269] width 192 height 29
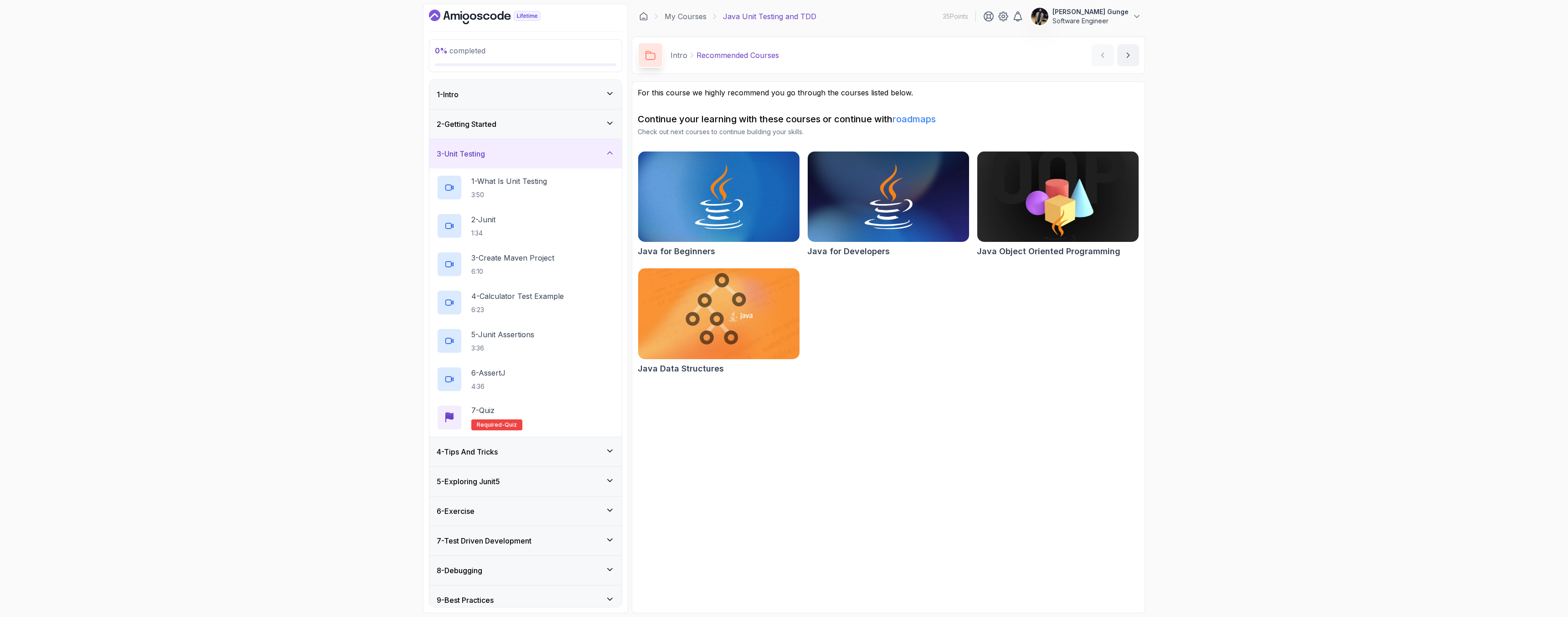
click at [562, 453] on div "4 - Tips And Tricks" at bounding box center [525, 451] width 178 height 11
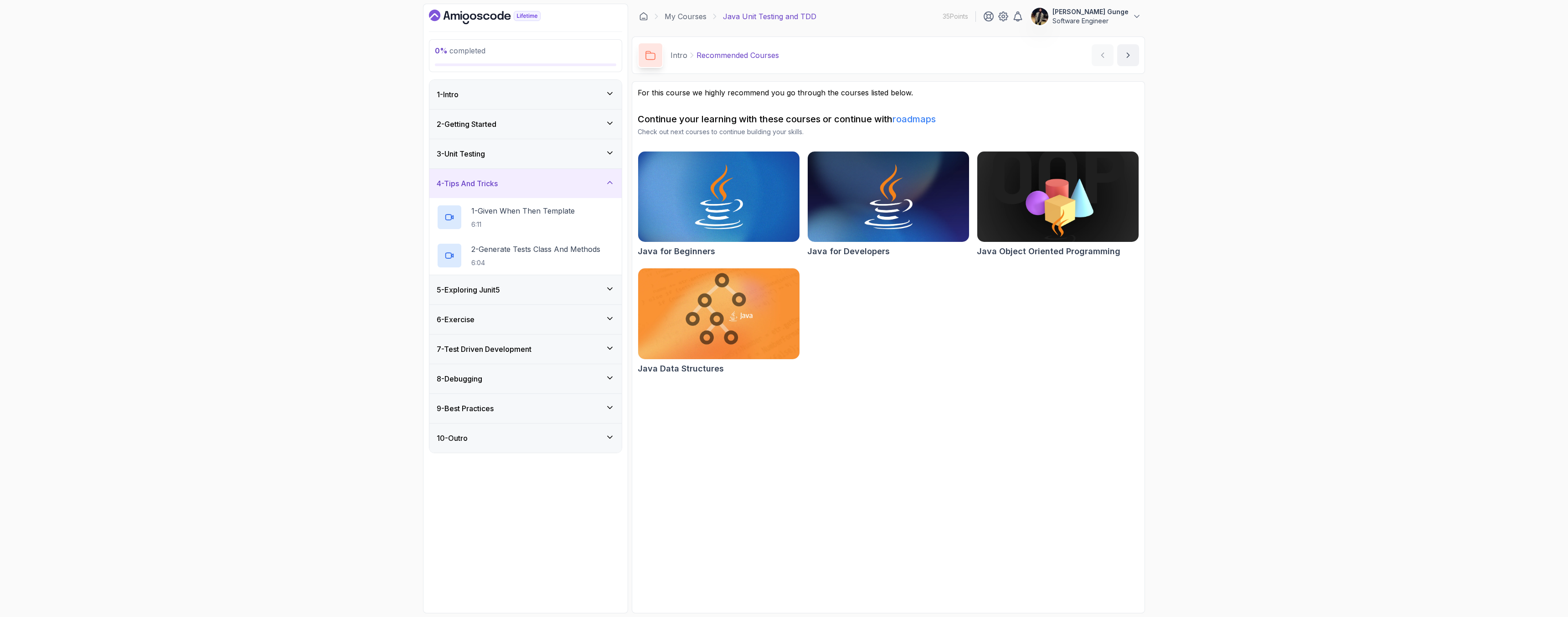
click at [510, 285] on div "5 - Exploring Junit5" at bounding box center [525, 290] width 178 height 11
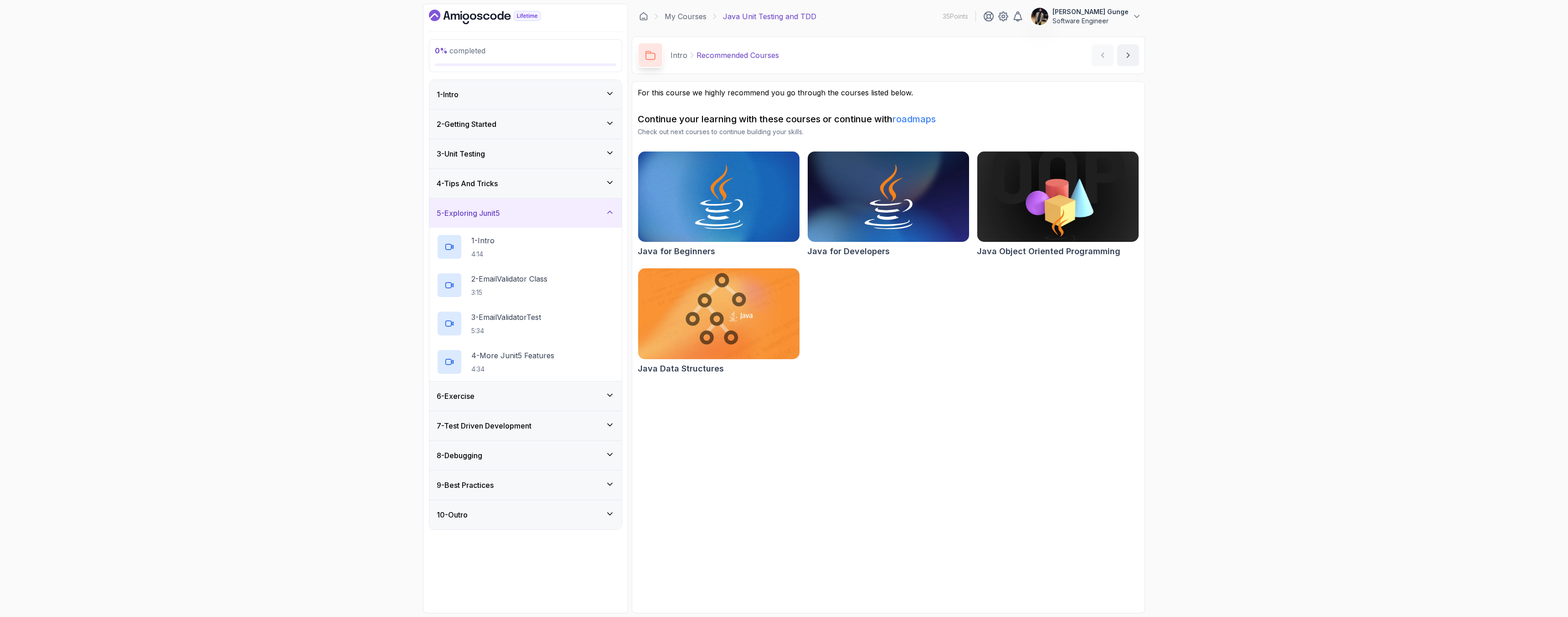
click at [464, 396] on h3 "6 - Exercise" at bounding box center [456, 396] width 38 height 11
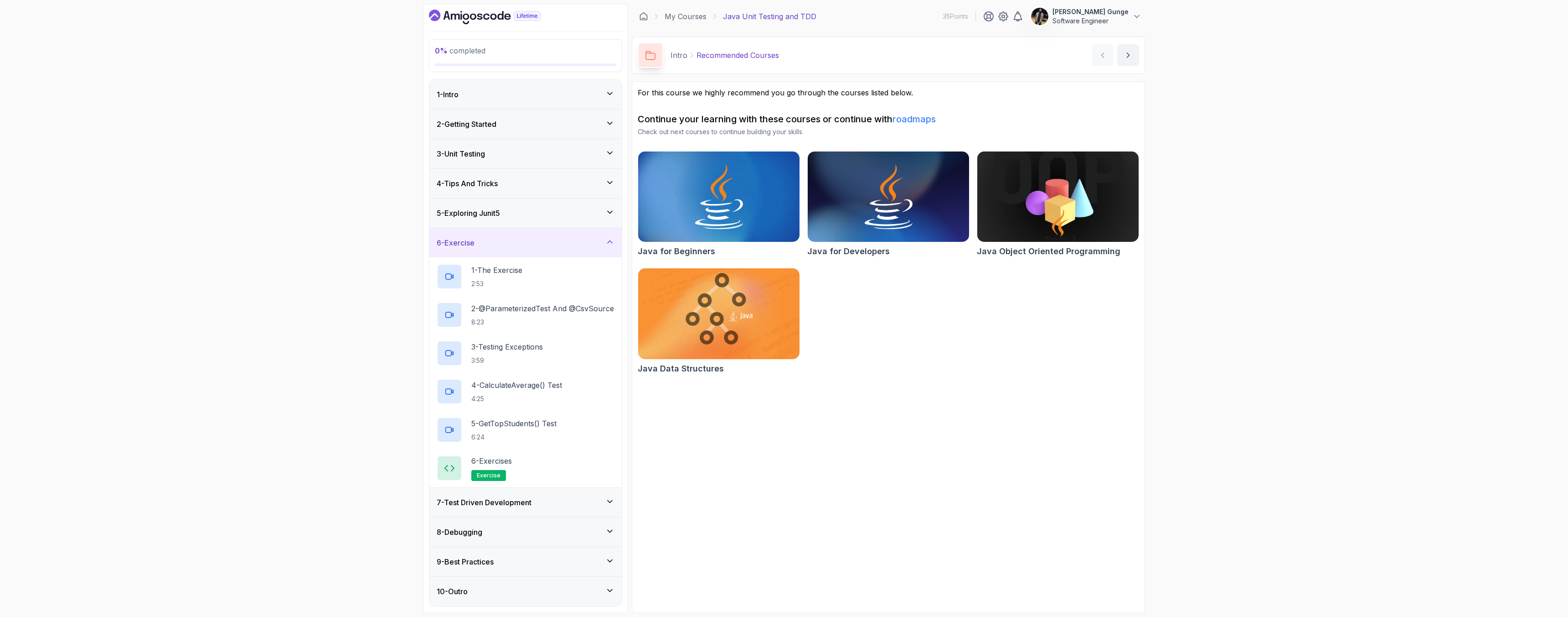
click at [546, 499] on div "7 - Test Driven Development" at bounding box center [525, 502] width 178 height 11
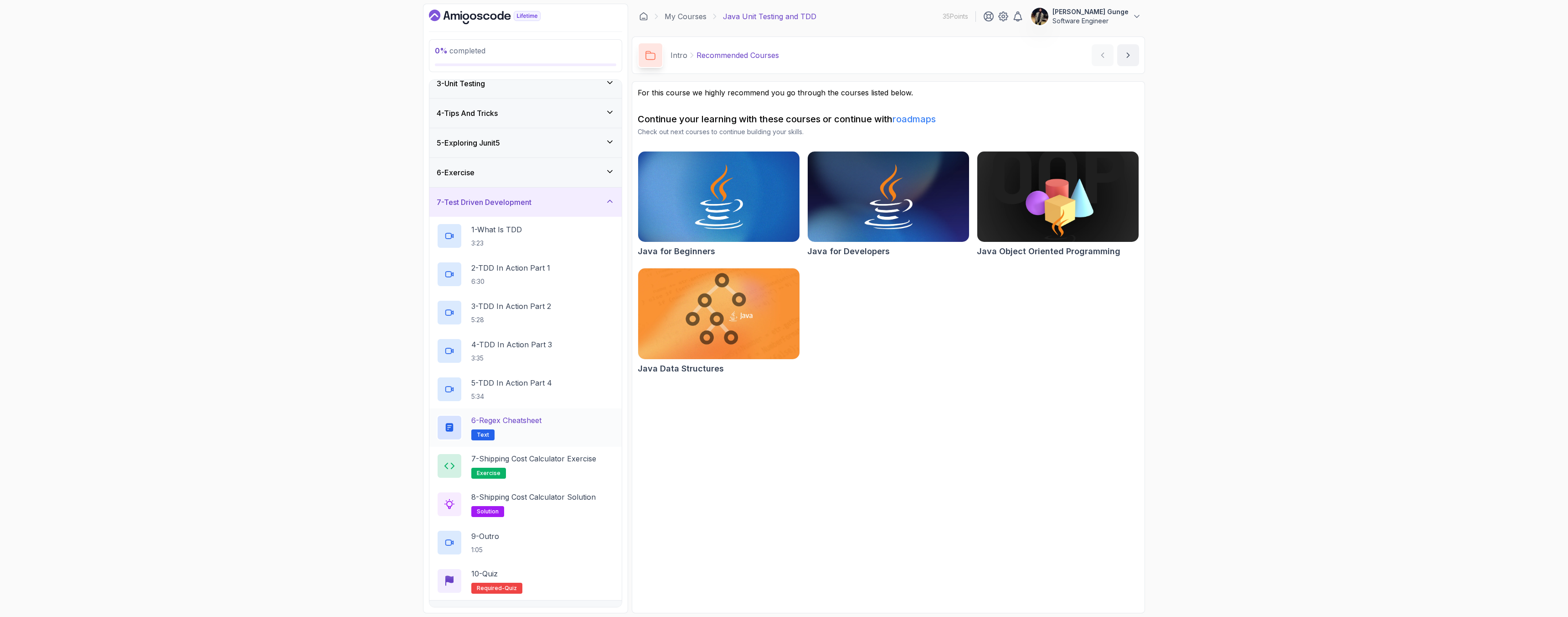
scroll to position [152, 0]
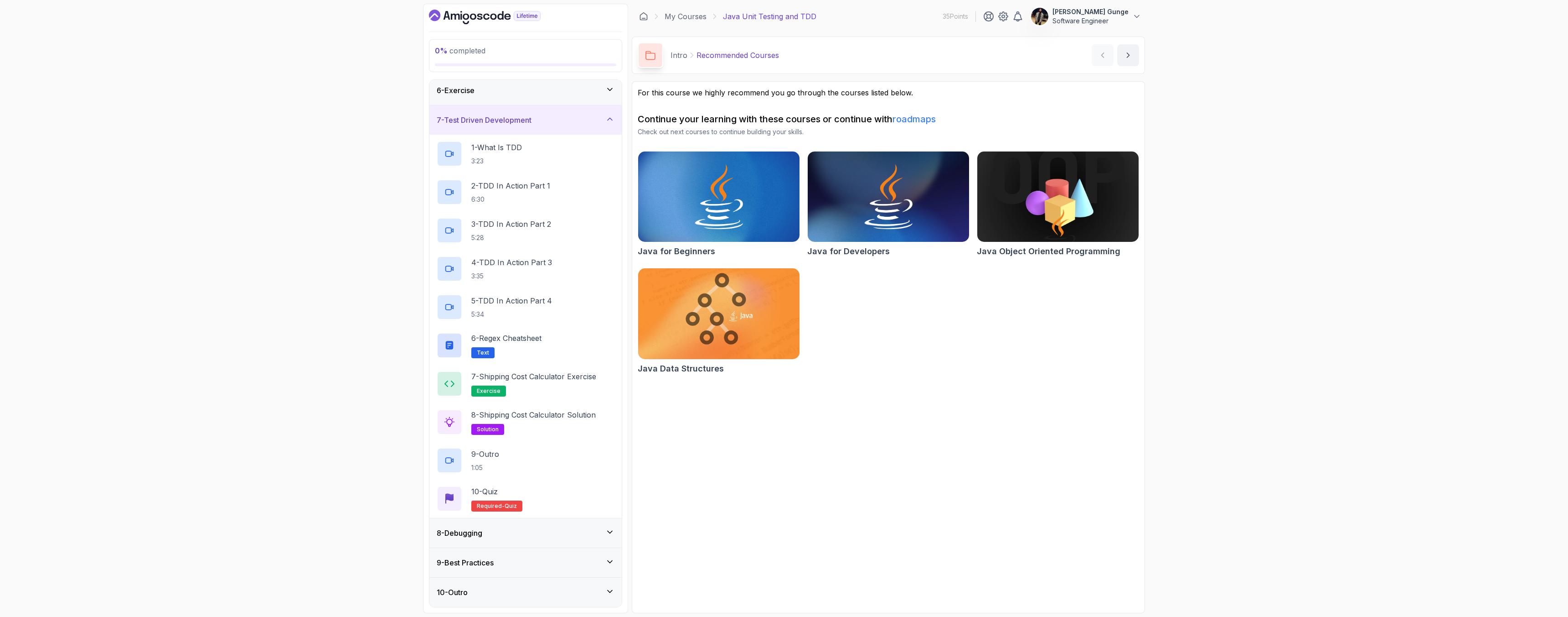
click at [547, 531] on div "8 - Debugging" at bounding box center [525, 532] width 178 height 11
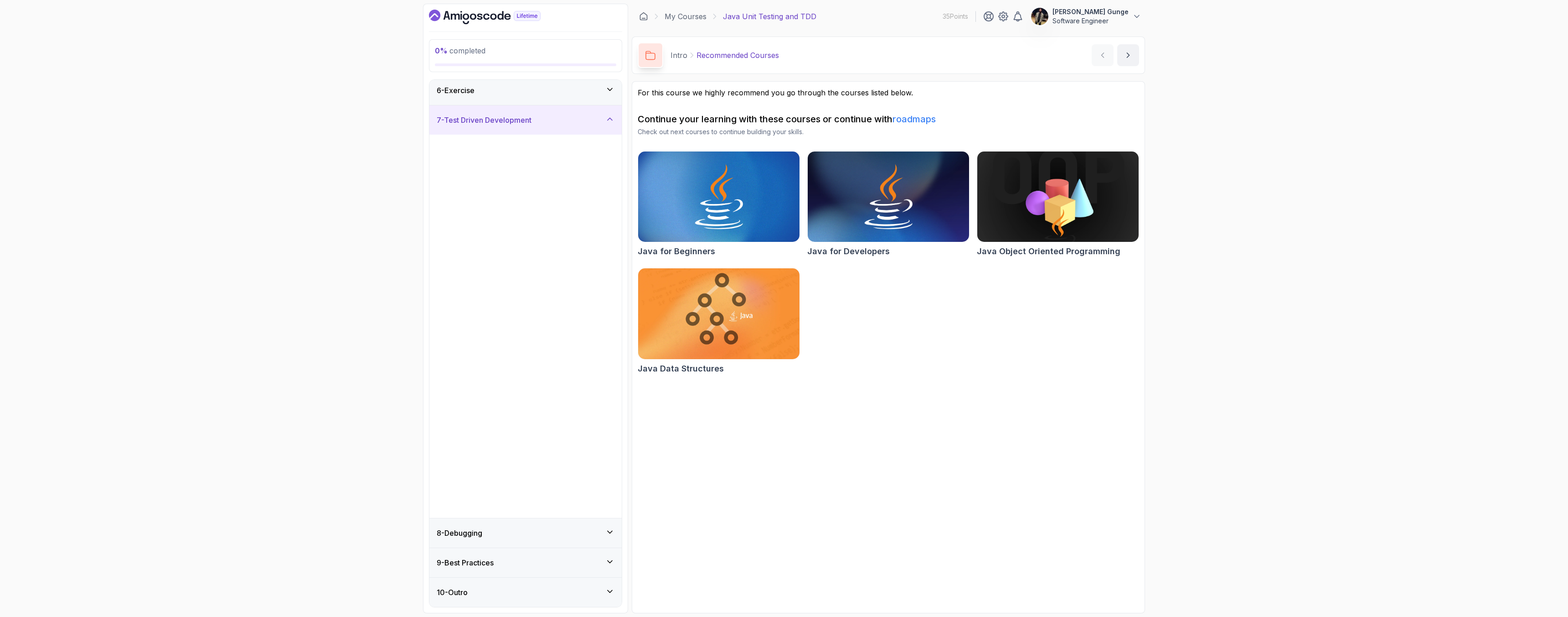
scroll to position [0, 0]
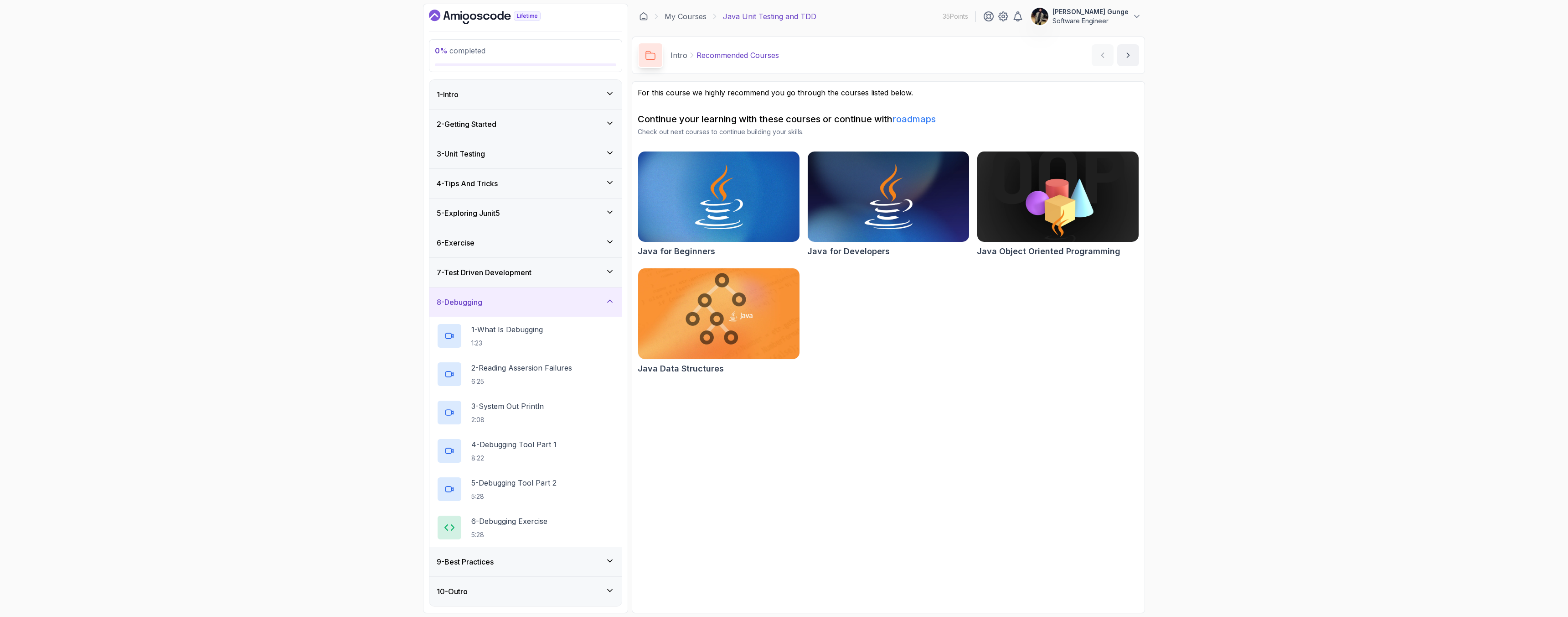
click at [565, 566] on div "9 - Best Practices" at bounding box center [525, 561] width 178 height 11
